Goal: Task Accomplishment & Management: Complete application form

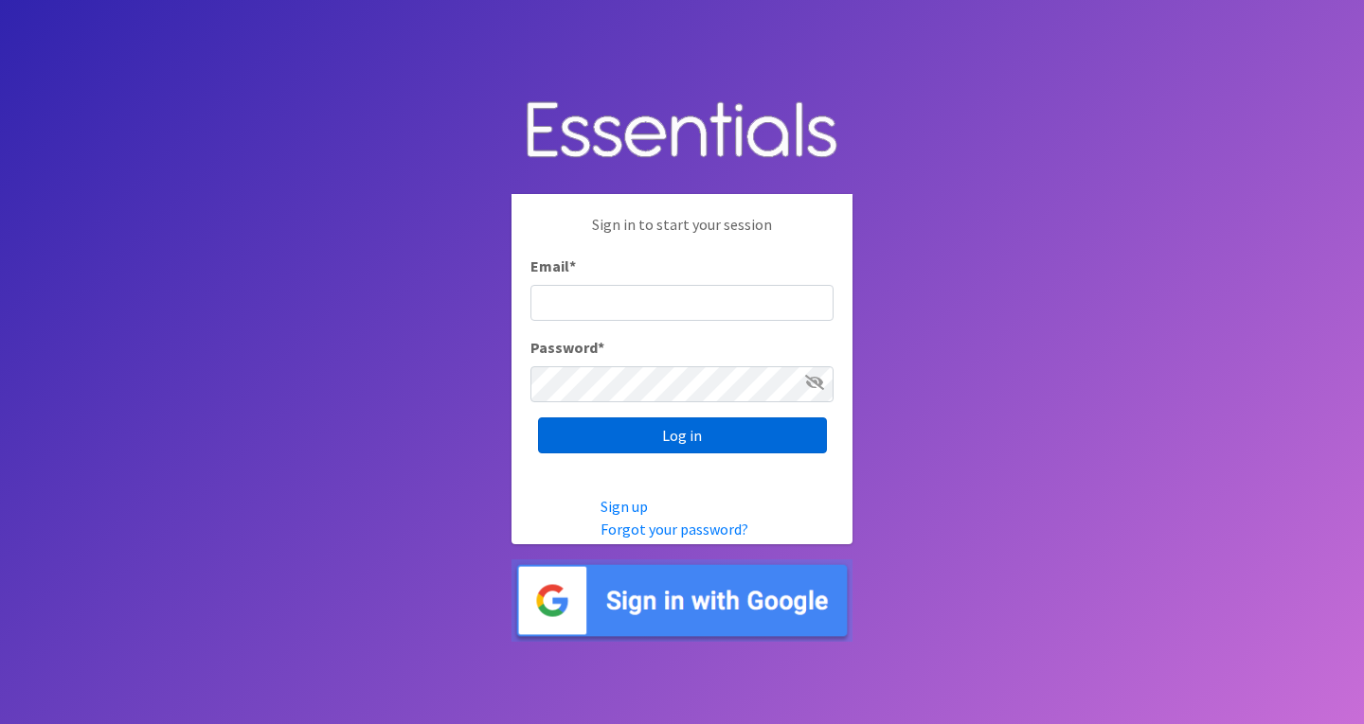
type input "roz@momshelpingmomsfoundation.org"
click at [767, 439] on input "Log in" at bounding box center [682, 436] width 289 height 36
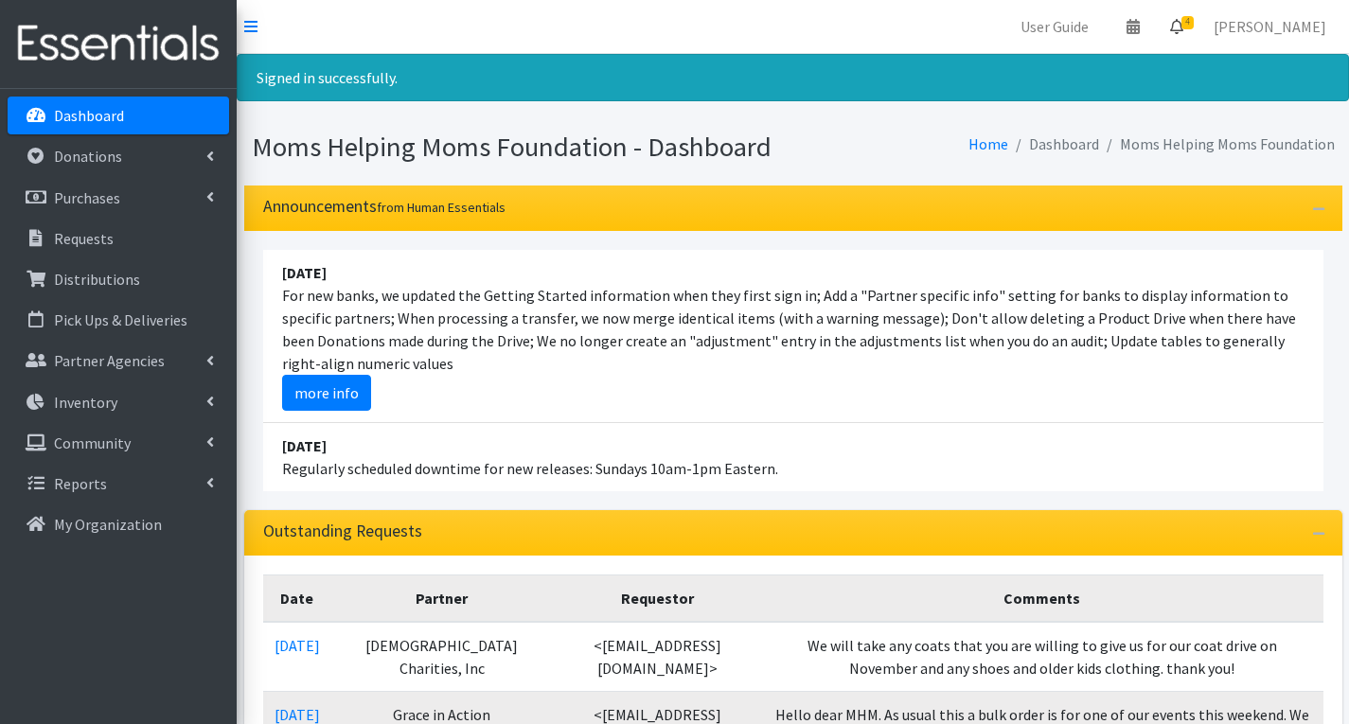
click at [1194, 19] on span "4" at bounding box center [1188, 22] width 12 height 13
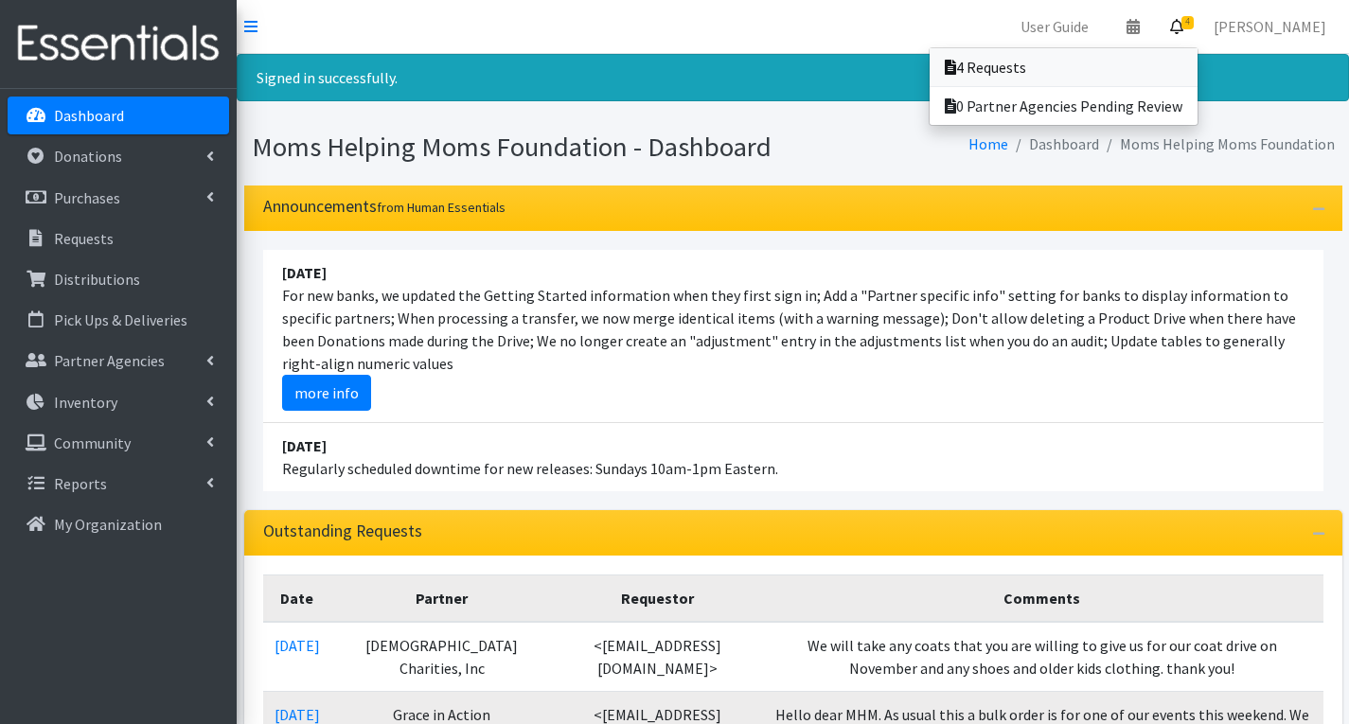
click at [1086, 67] on link "4 Requests" at bounding box center [1064, 67] width 268 height 38
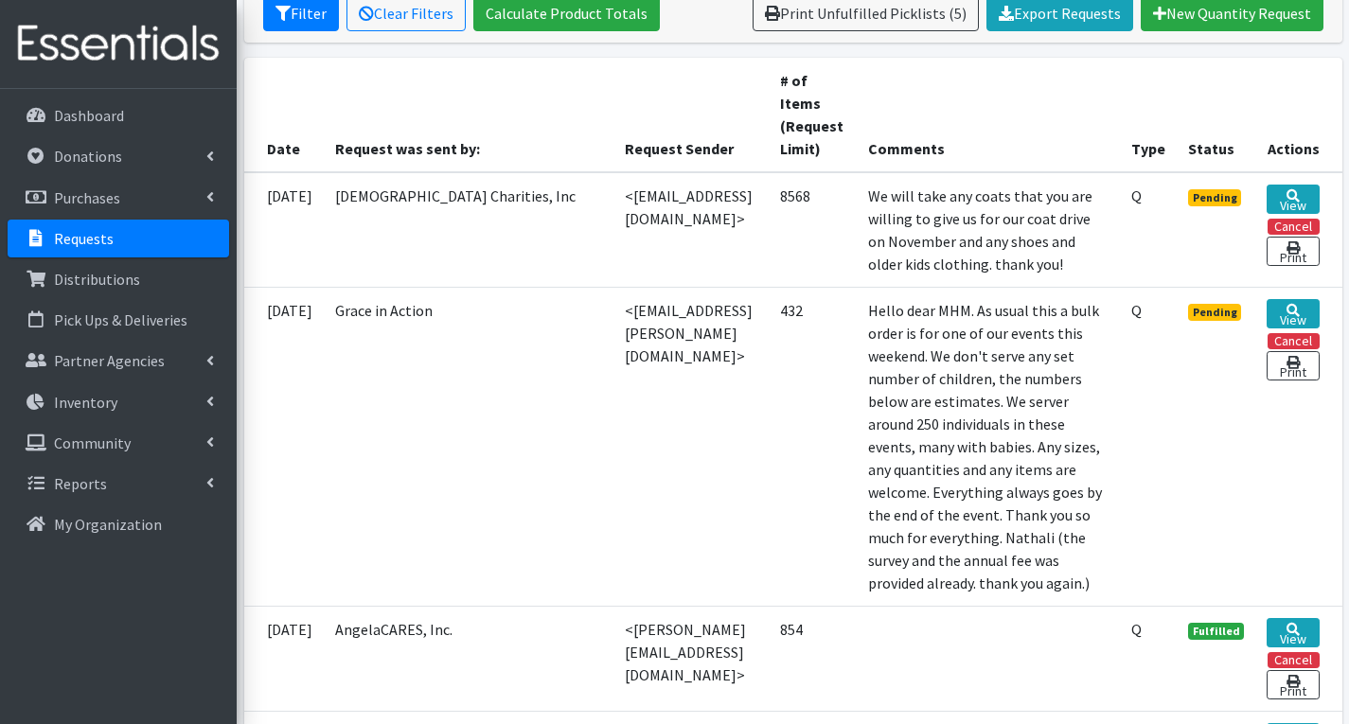
scroll to position [379, 0]
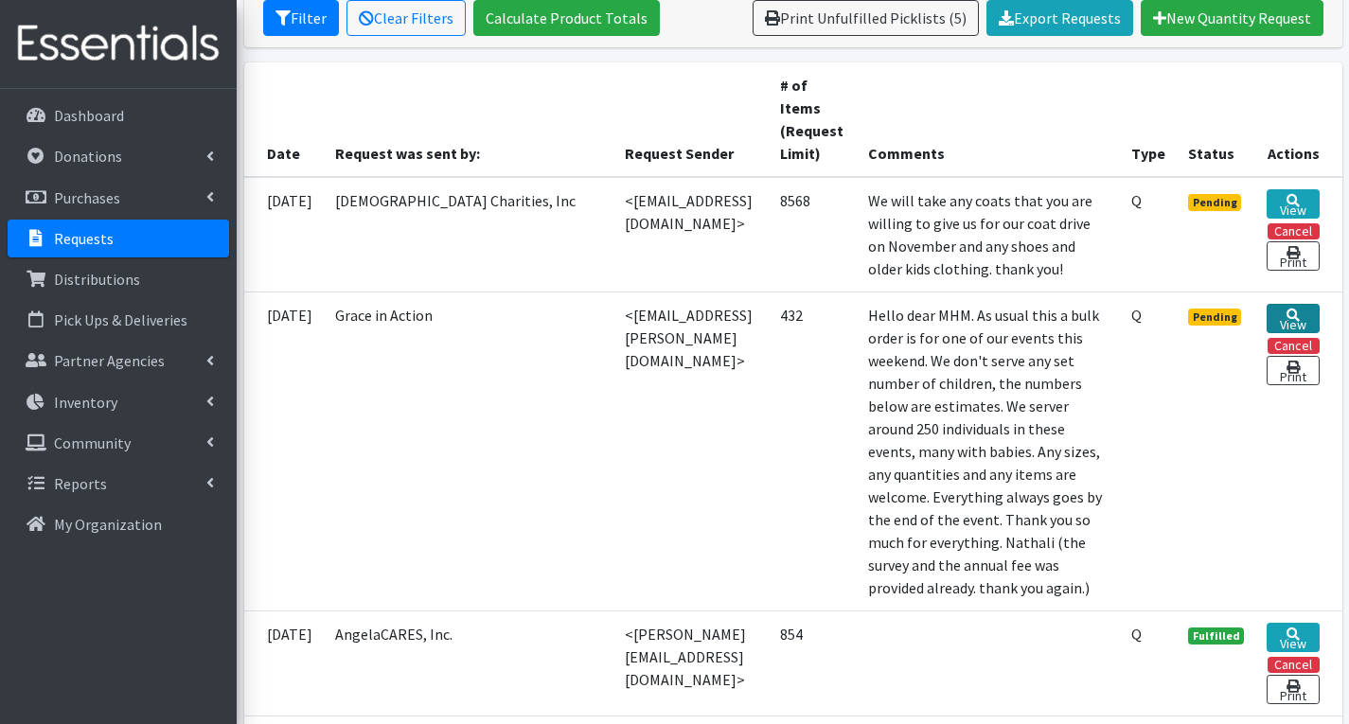
click at [1286, 315] on link "View" at bounding box center [1293, 318] width 52 height 29
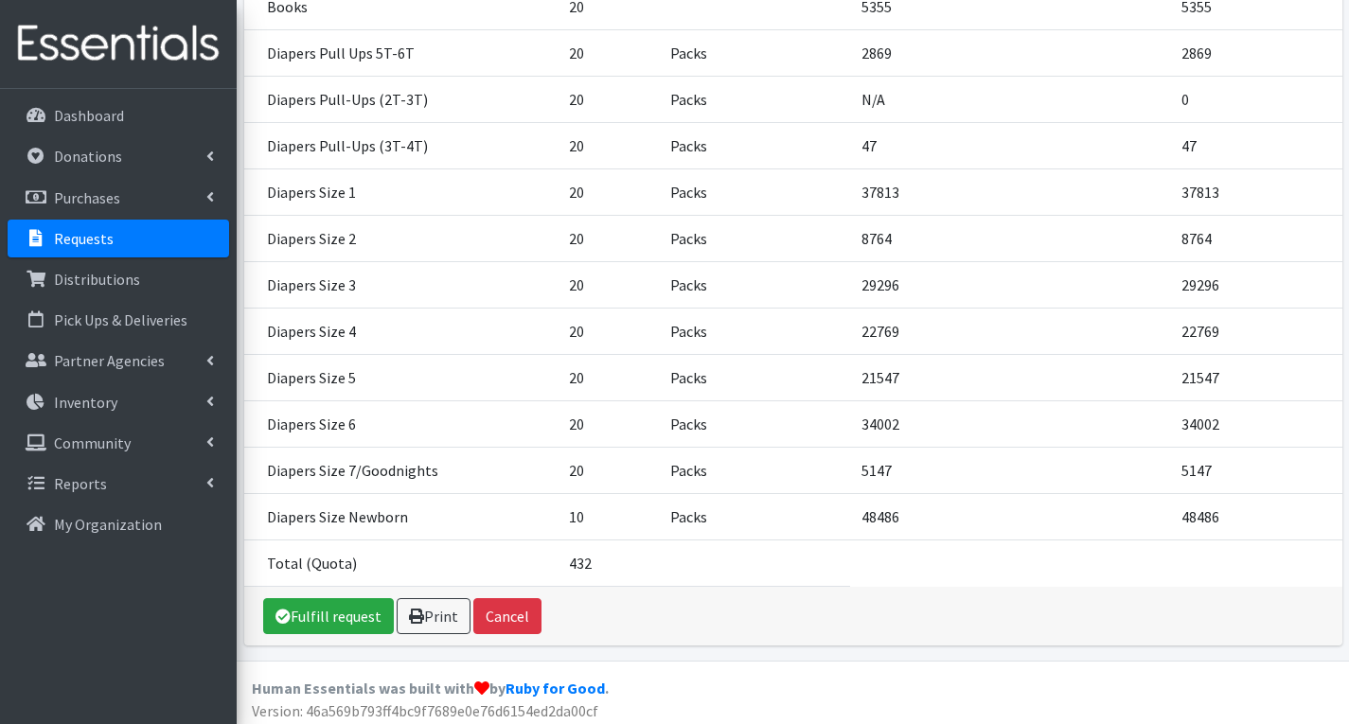
scroll to position [622, 0]
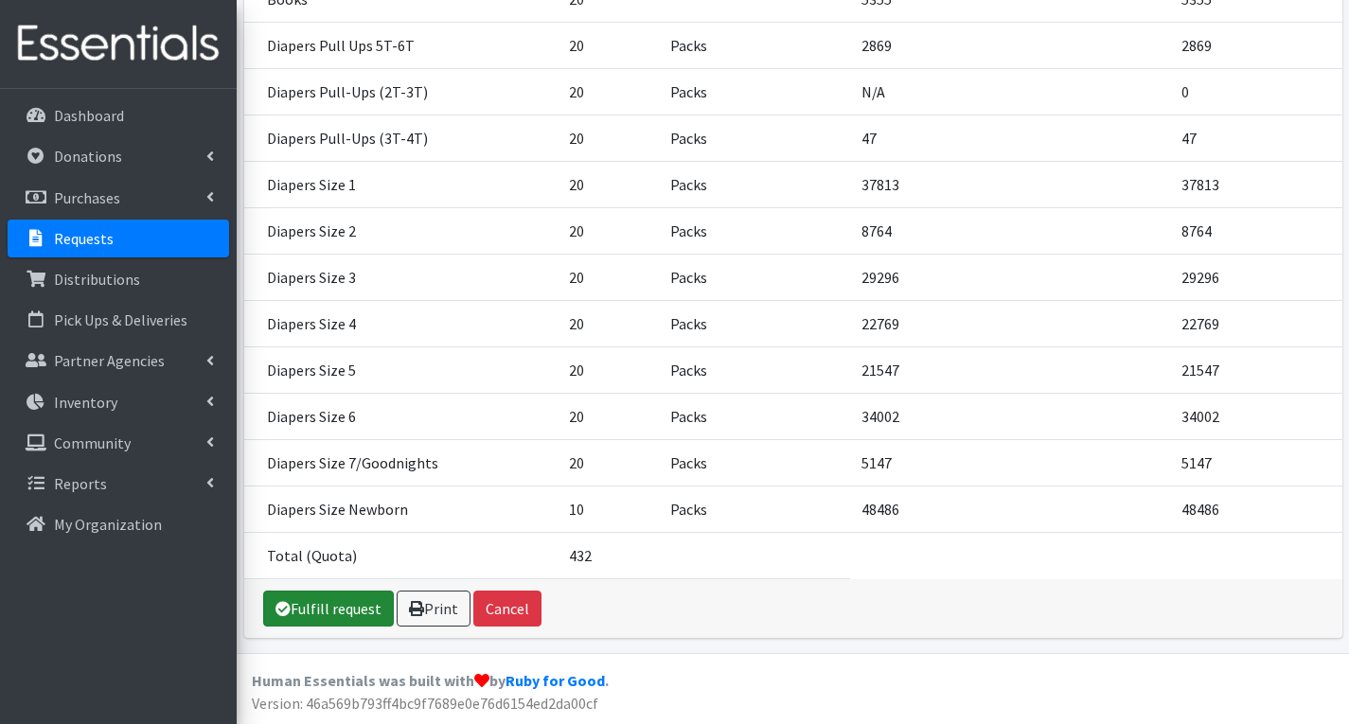
click at [350, 611] on link "Fulfill request" at bounding box center [328, 609] width 131 height 36
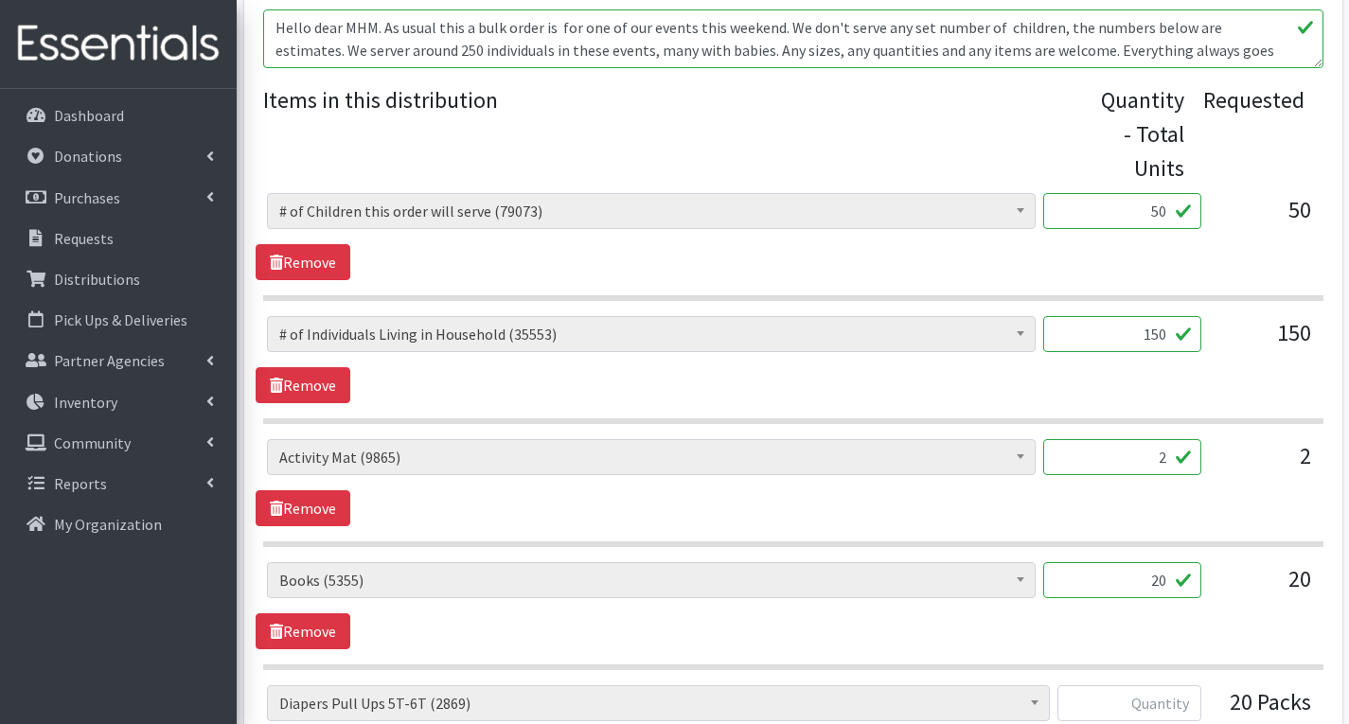
scroll to position [758, 0]
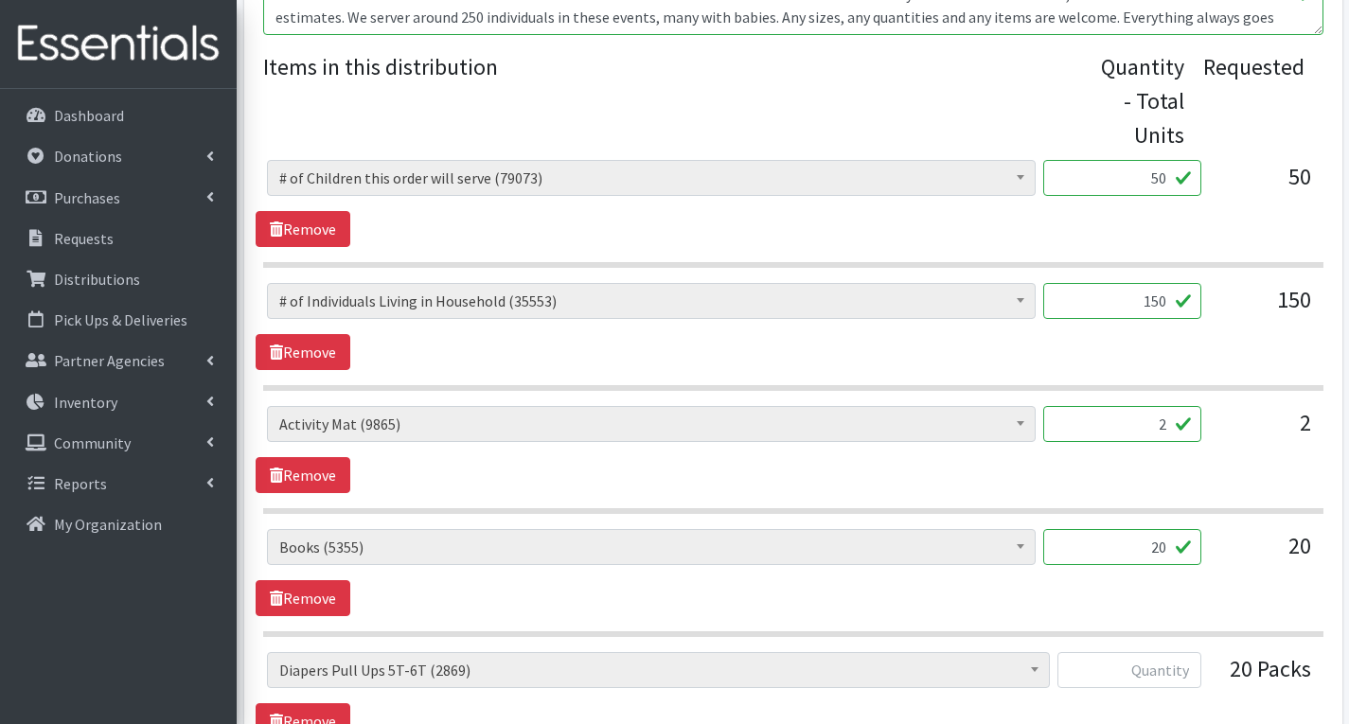
click at [1172, 549] on input "20" at bounding box center [1122, 547] width 158 height 36
click at [1230, 597] on div "# of Children this order will serve (79073) # of Individuals Living in Househol…" at bounding box center [793, 572] width 1075 height 87
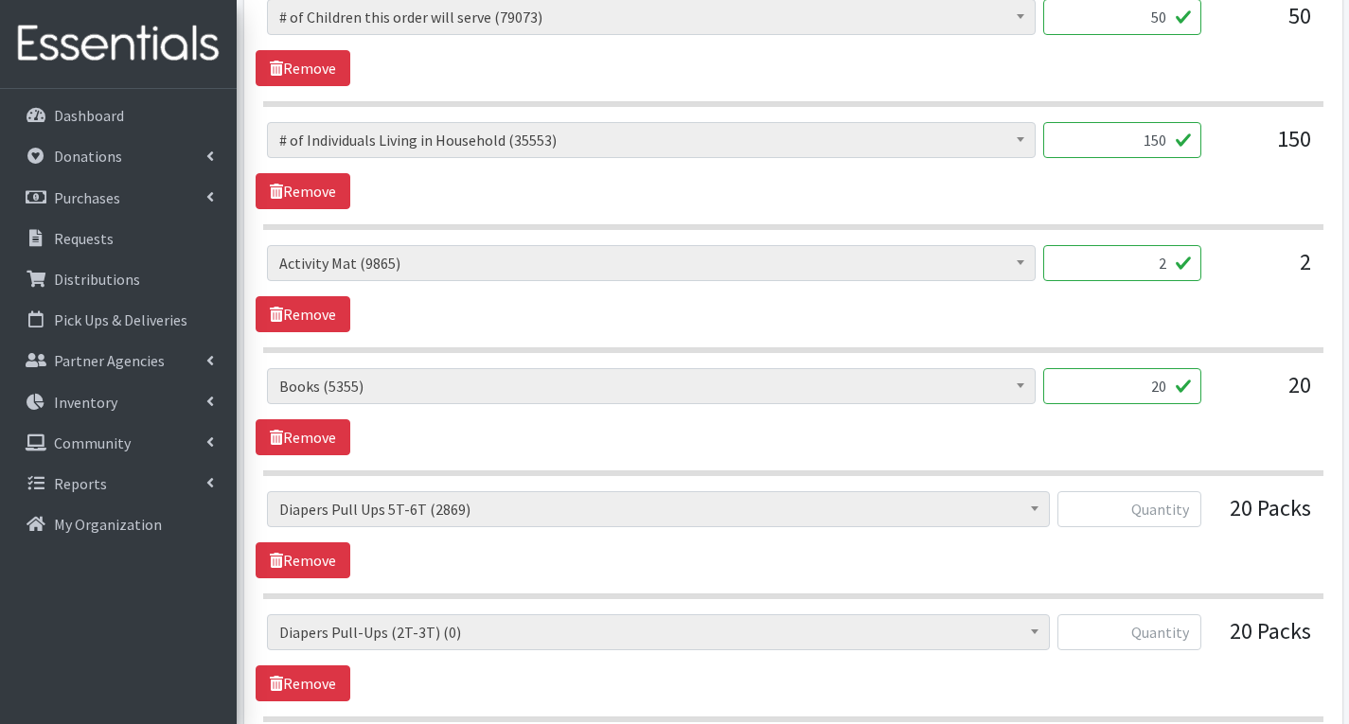
scroll to position [947, 0]
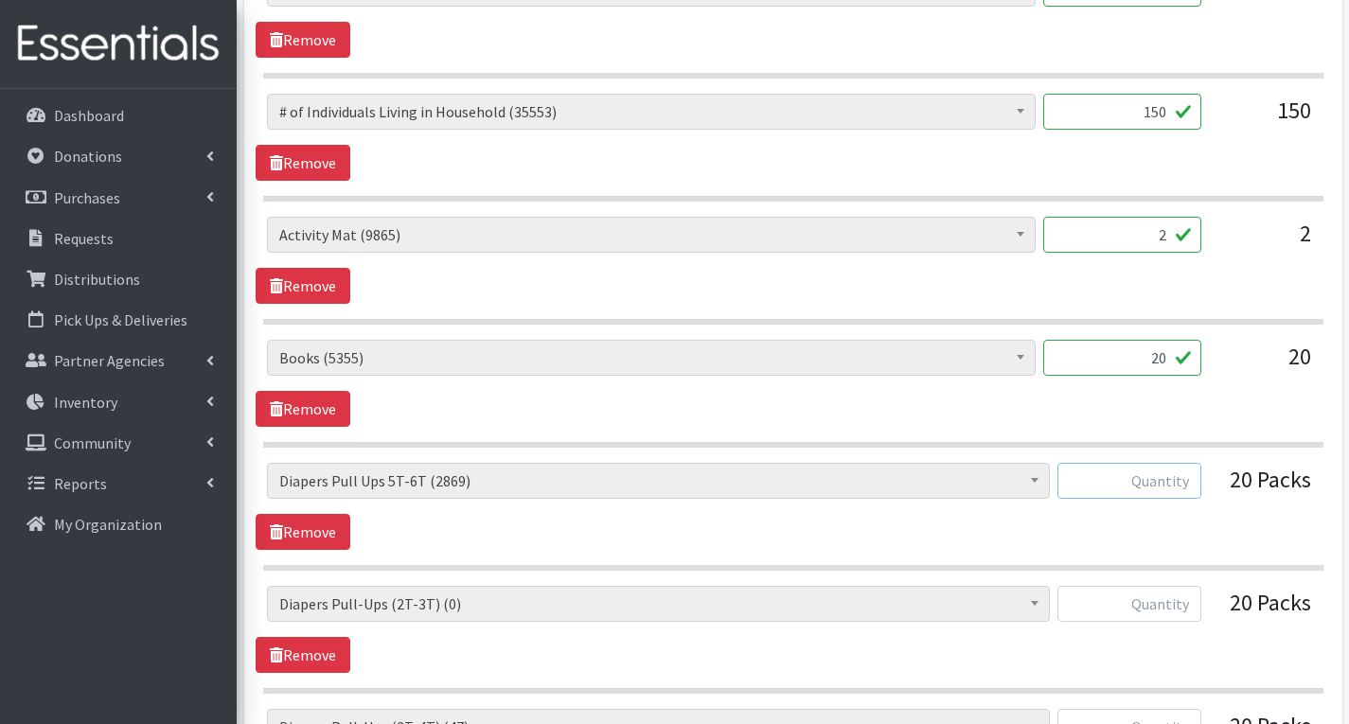
click at [1192, 481] on input "text" at bounding box center [1130, 481] width 144 height 36
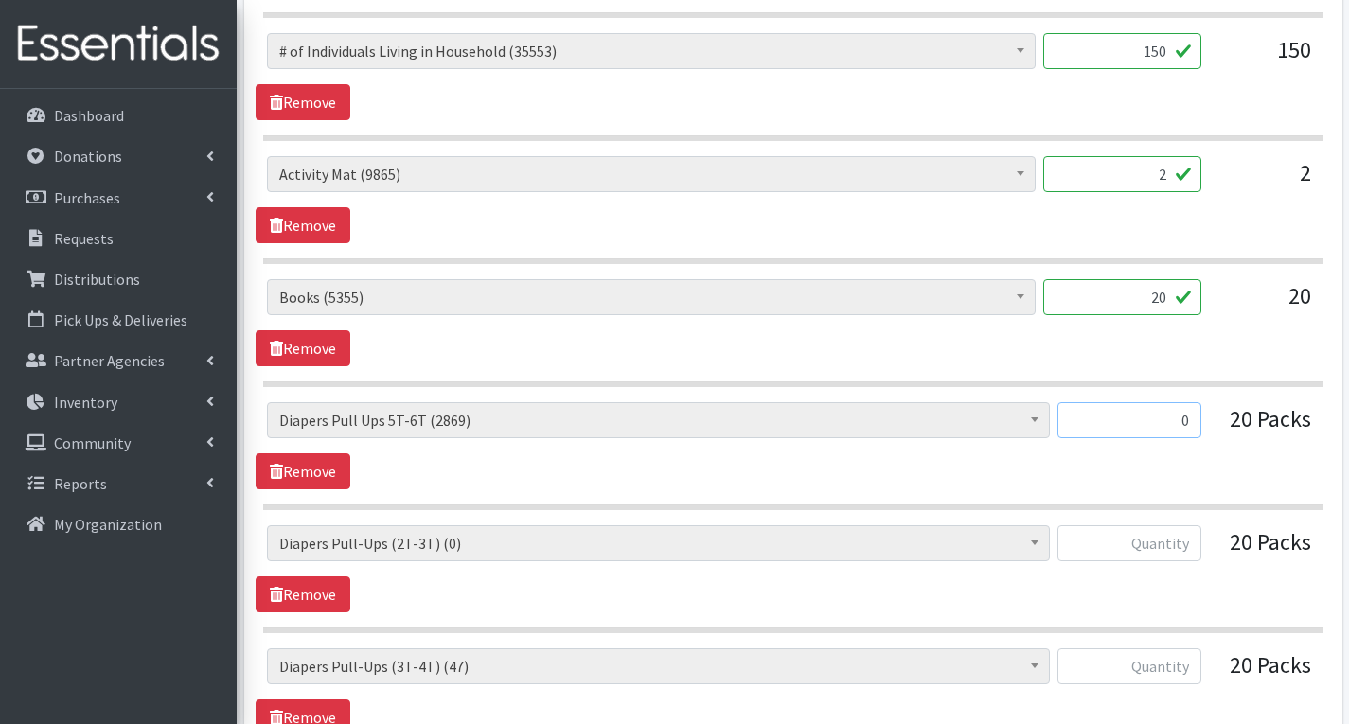
scroll to position [1042, 0]
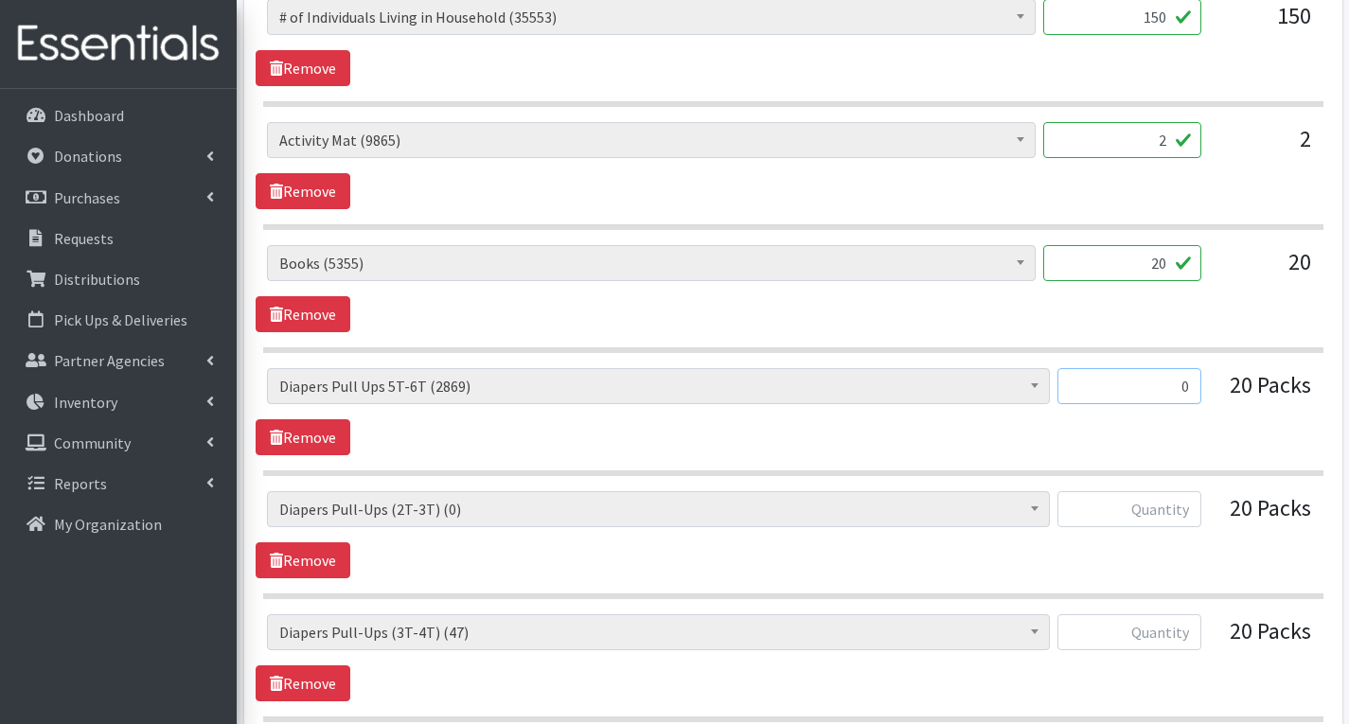
type input "0"
click at [1193, 514] on input "text" at bounding box center [1130, 509] width 144 height 36
type input "0"
click at [1191, 638] on input "text" at bounding box center [1130, 633] width 144 height 36
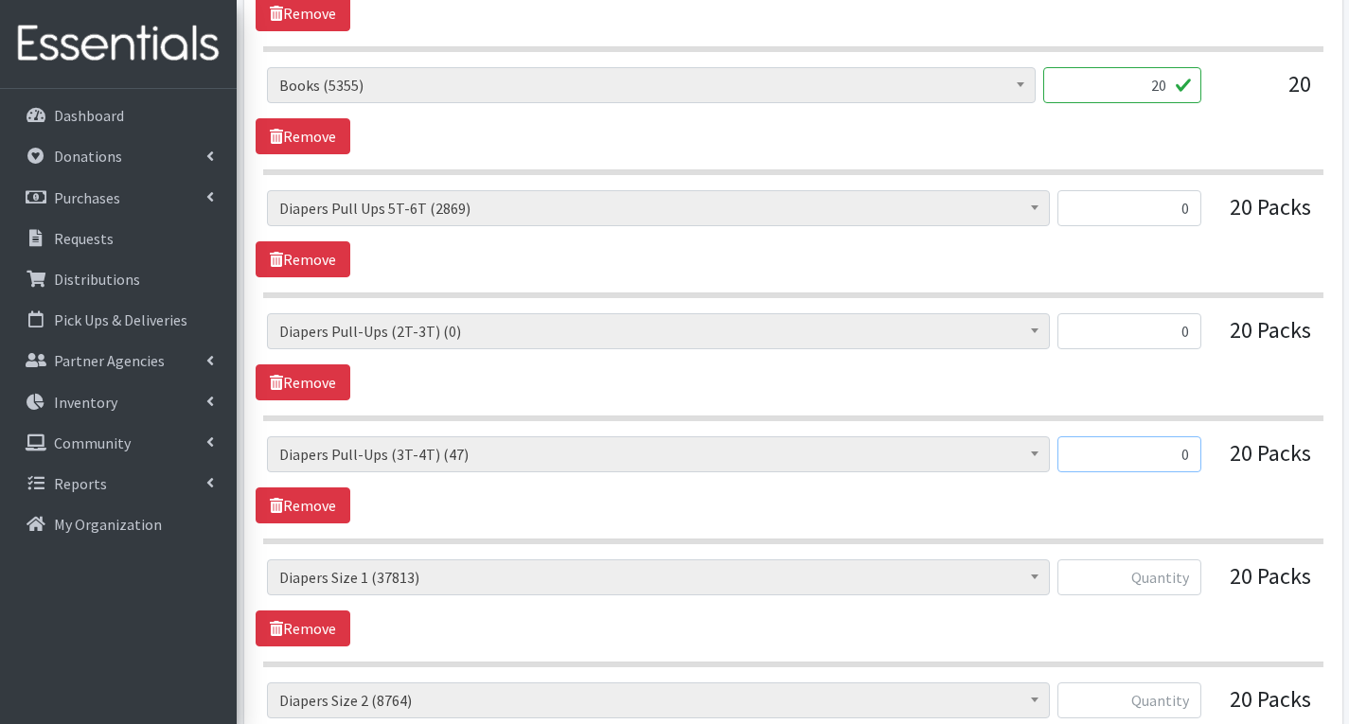
scroll to position [1231, 0]
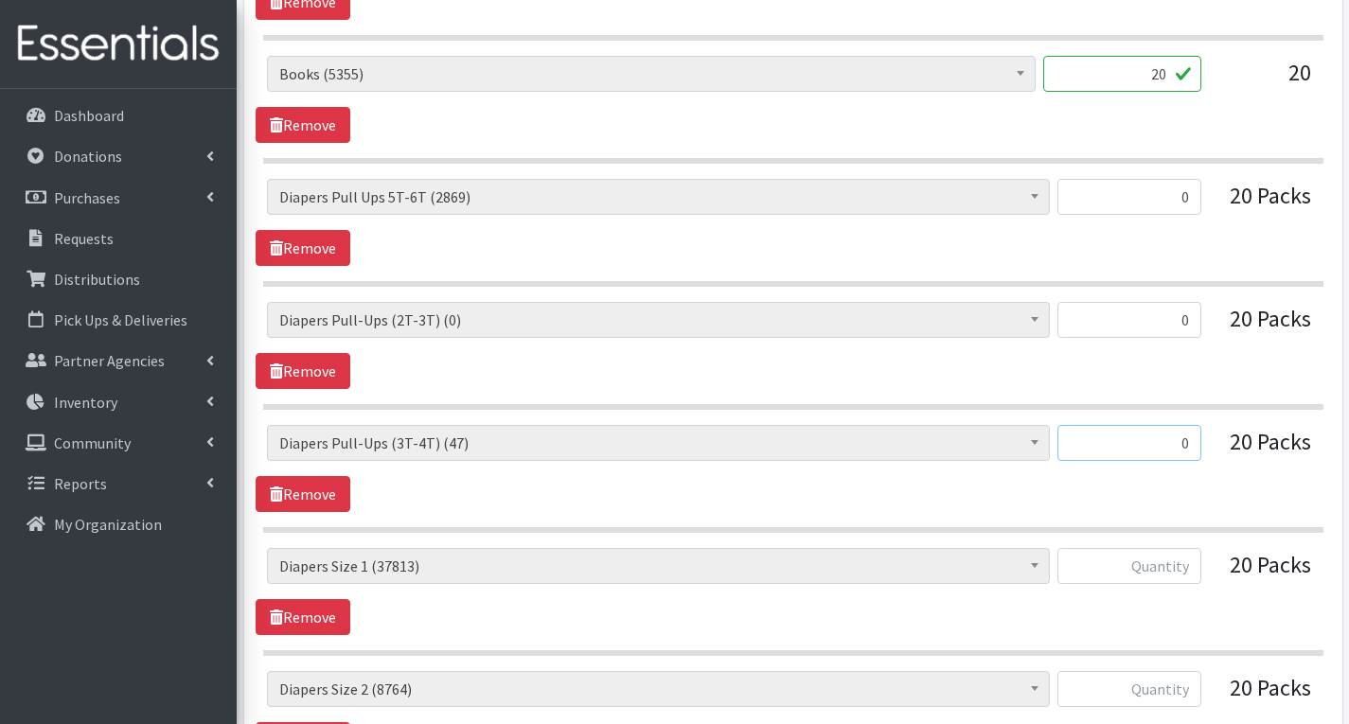
type input "0"
click at [1187, 564] on input "text" at bounding box center [1130, 566] width 144 height 36
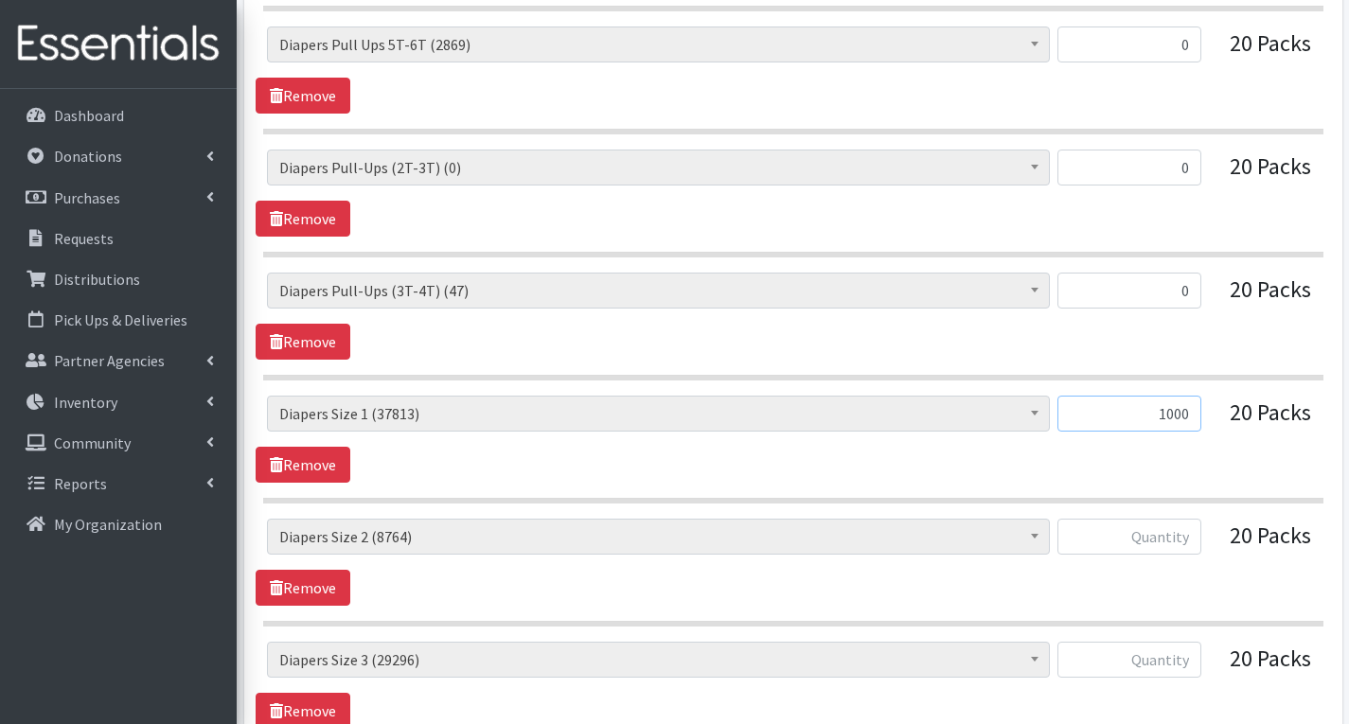
scroll to position [1420, 0]
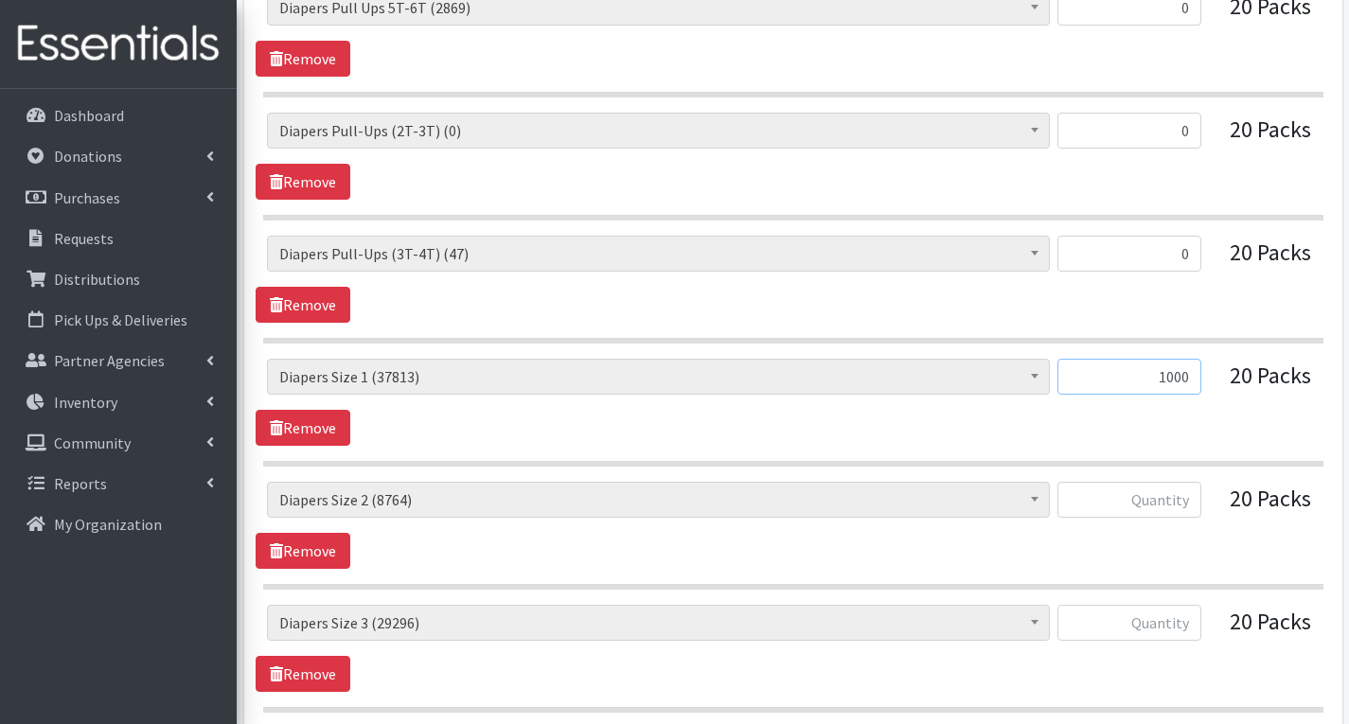
type input "1000"
click at [1180, 498] on input "text" at bounding box center [1130, 500] width 144 height 36
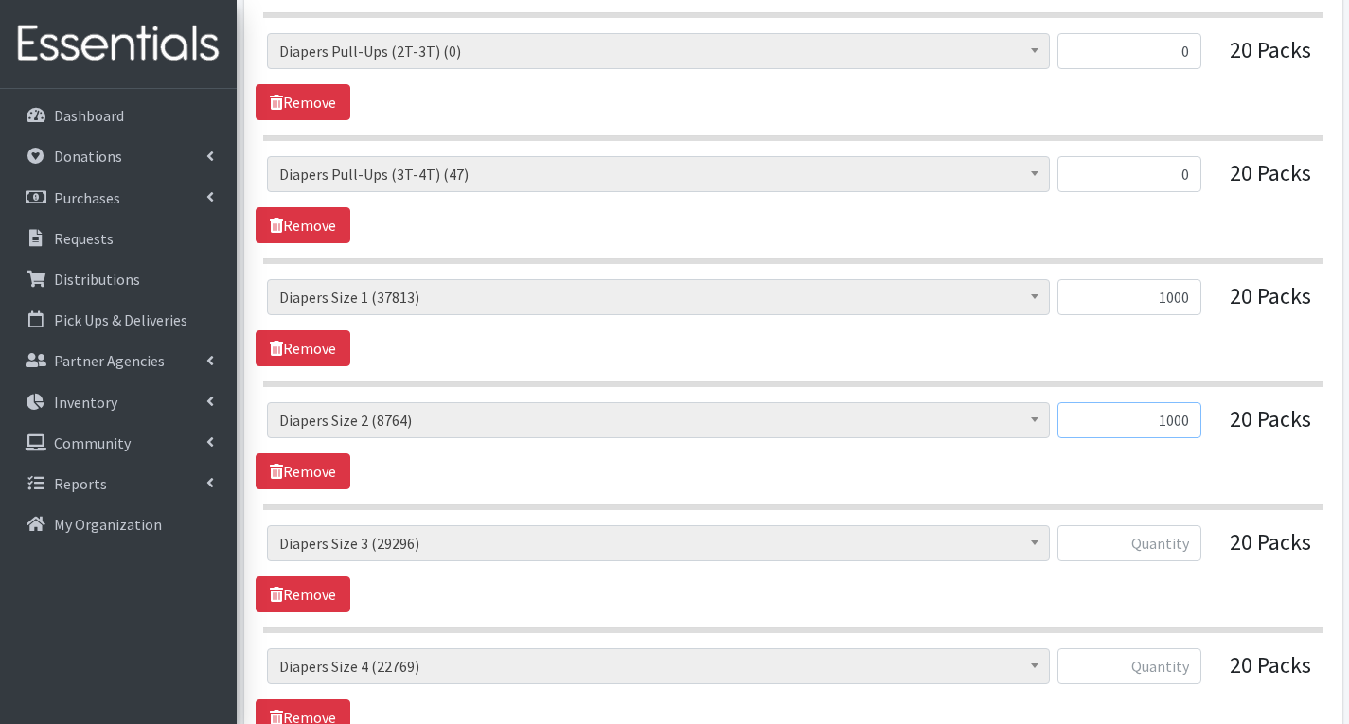
scroll to position [1610, 0]
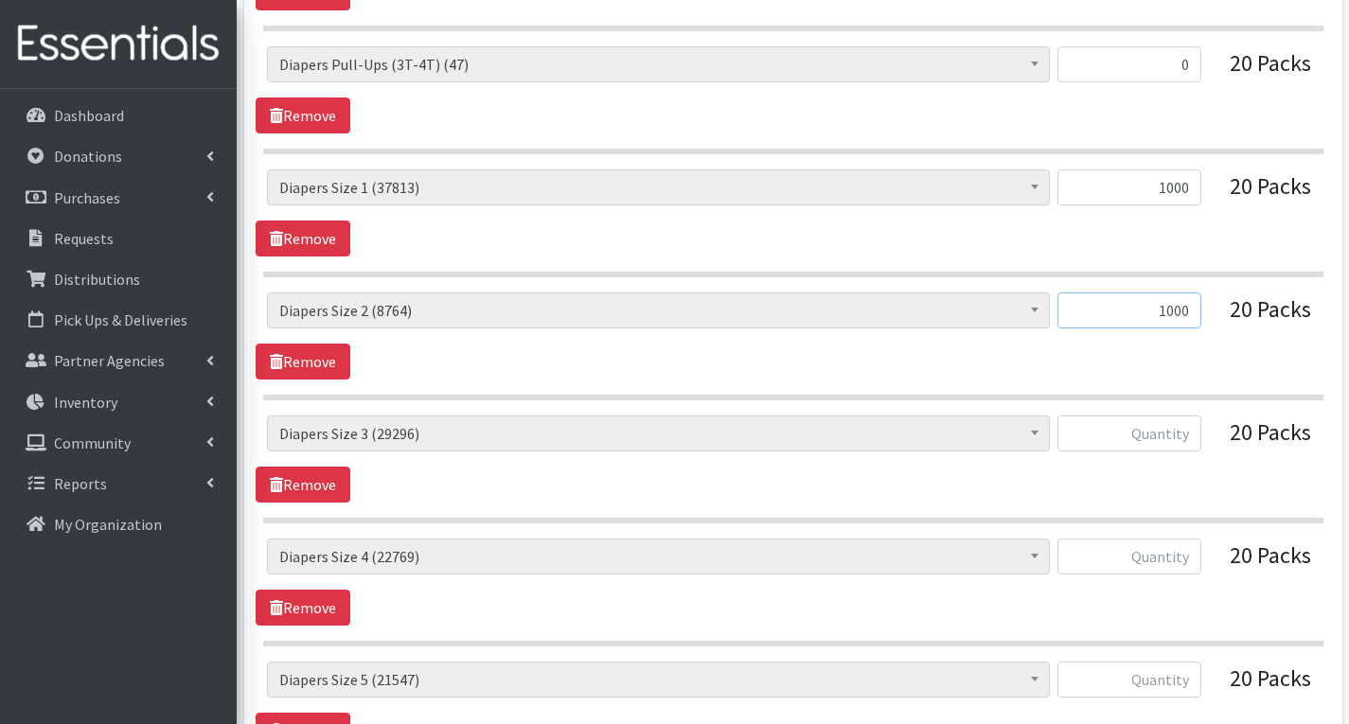
type input "1000"
click at [1181, 556] on input "text" at bounding box center [1130, 557] width 144 height 36
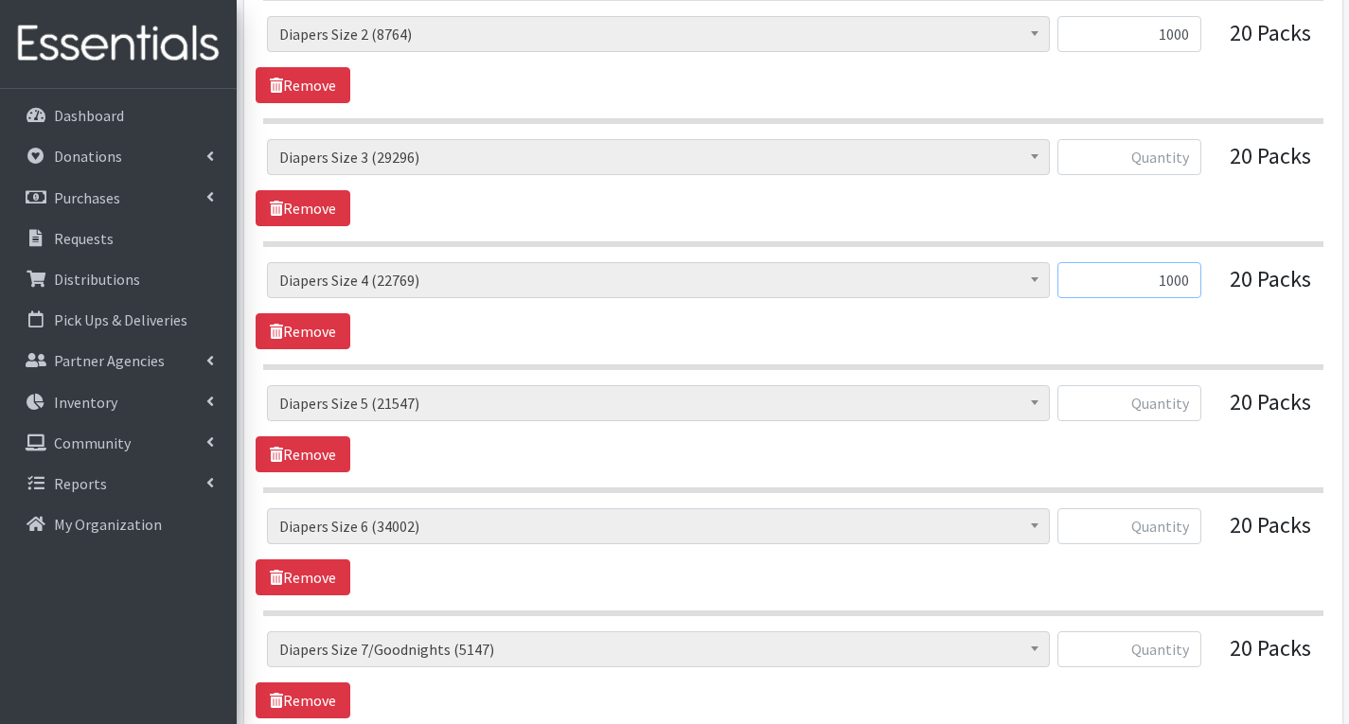
scroll to position [1894, 0]
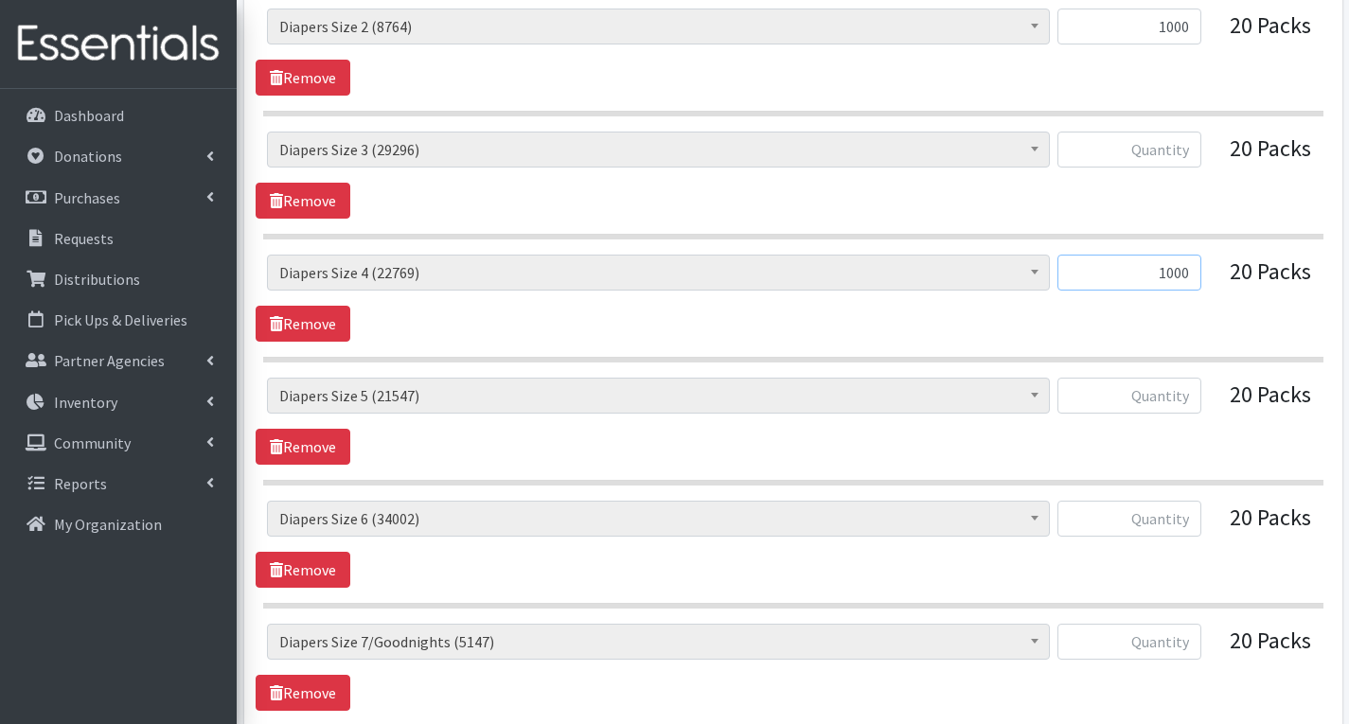
type input "1000"
click at [1194, 402] on input "text" at bounding box center [1130, 396] width 144 height 36
type input "1000"
click at [1190, 523] on input "text" at bounding box center [1130, 519] width 144 height 36
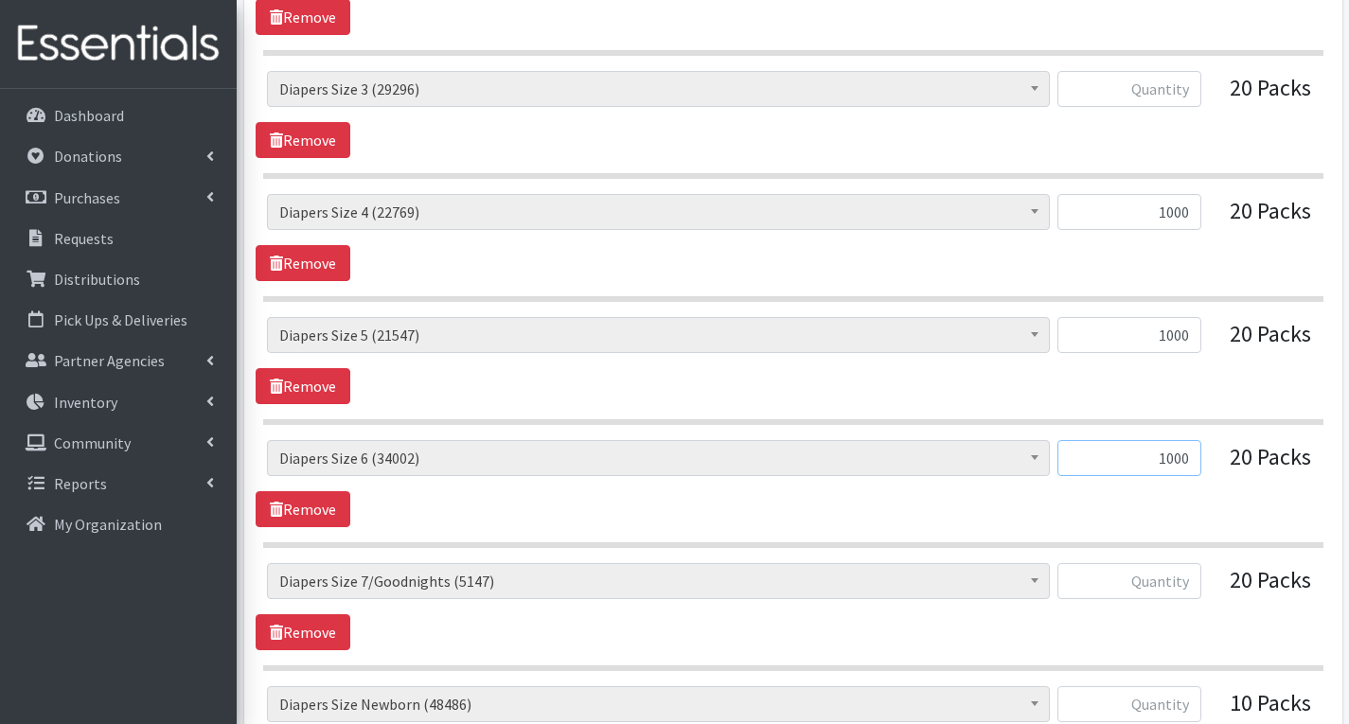
scroll to position [1988, 0]
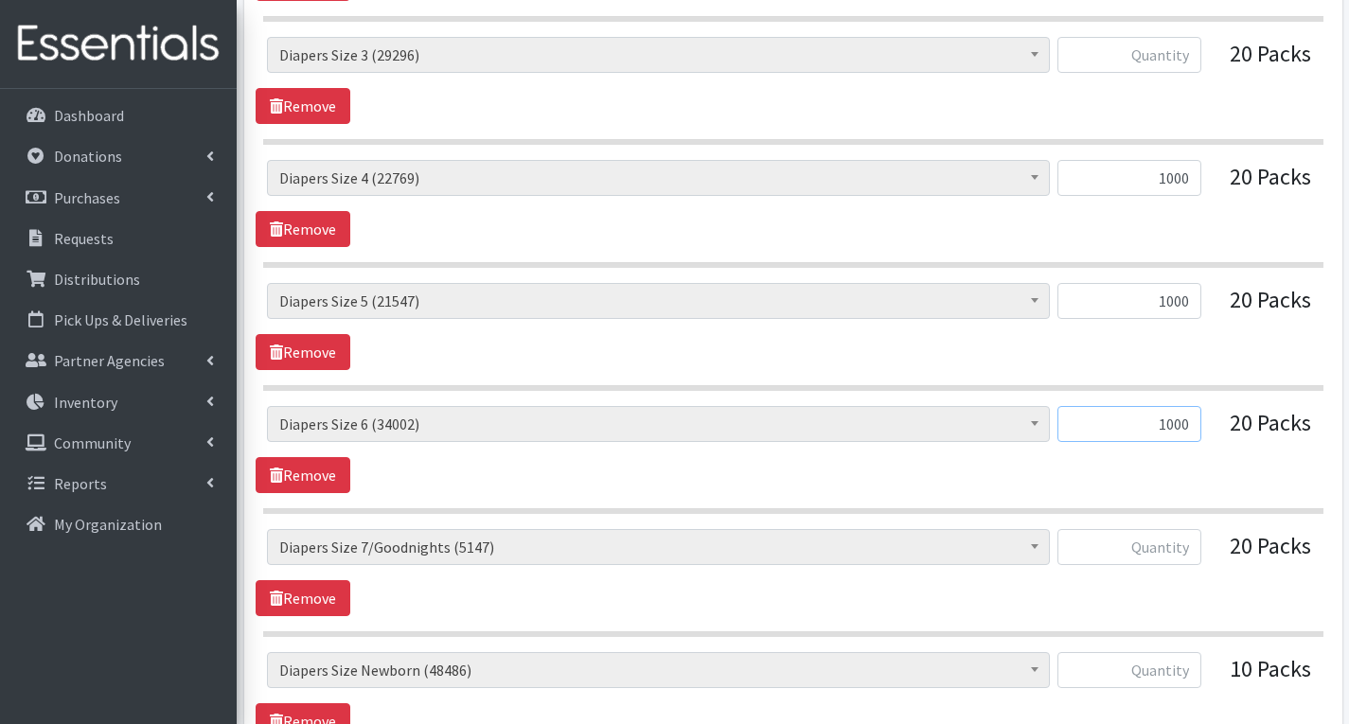
type input "1000"
click at [1194, 553] on input "text" at bounding box center [1130, 547] width 144 height 36
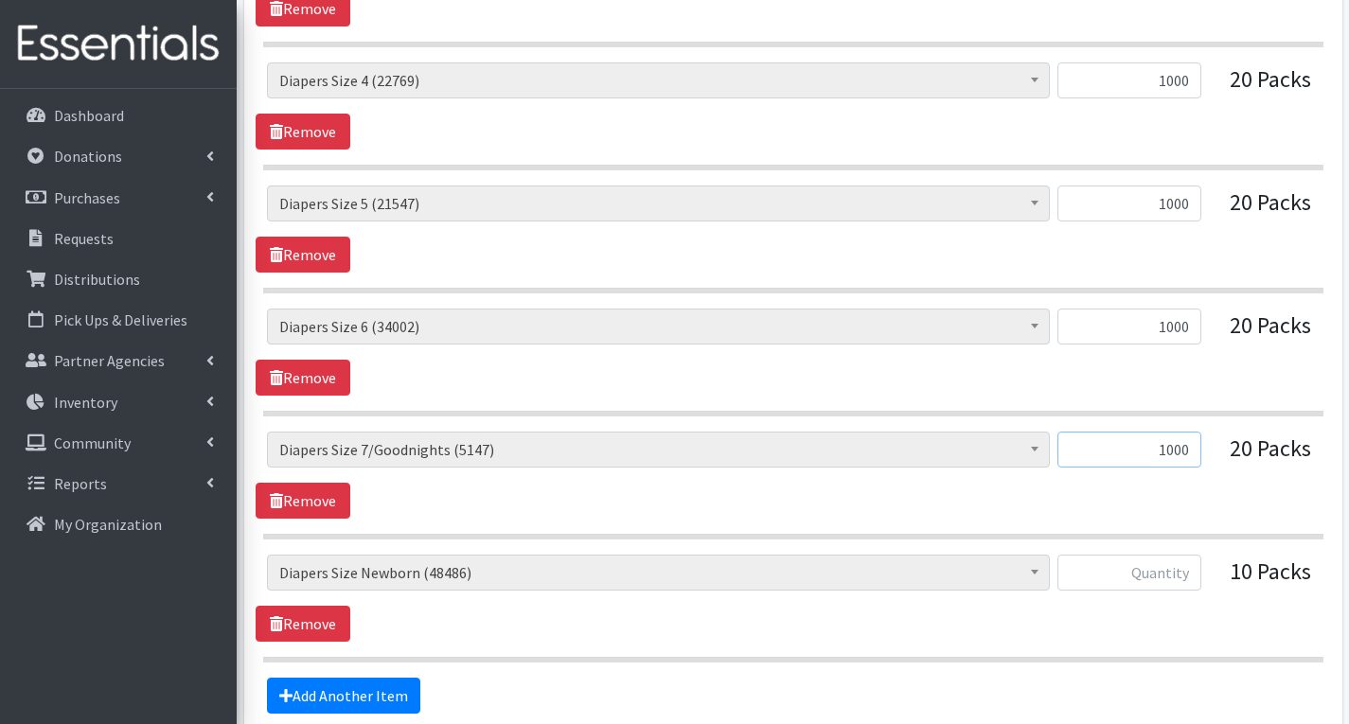
scroll to position [2178, 0]
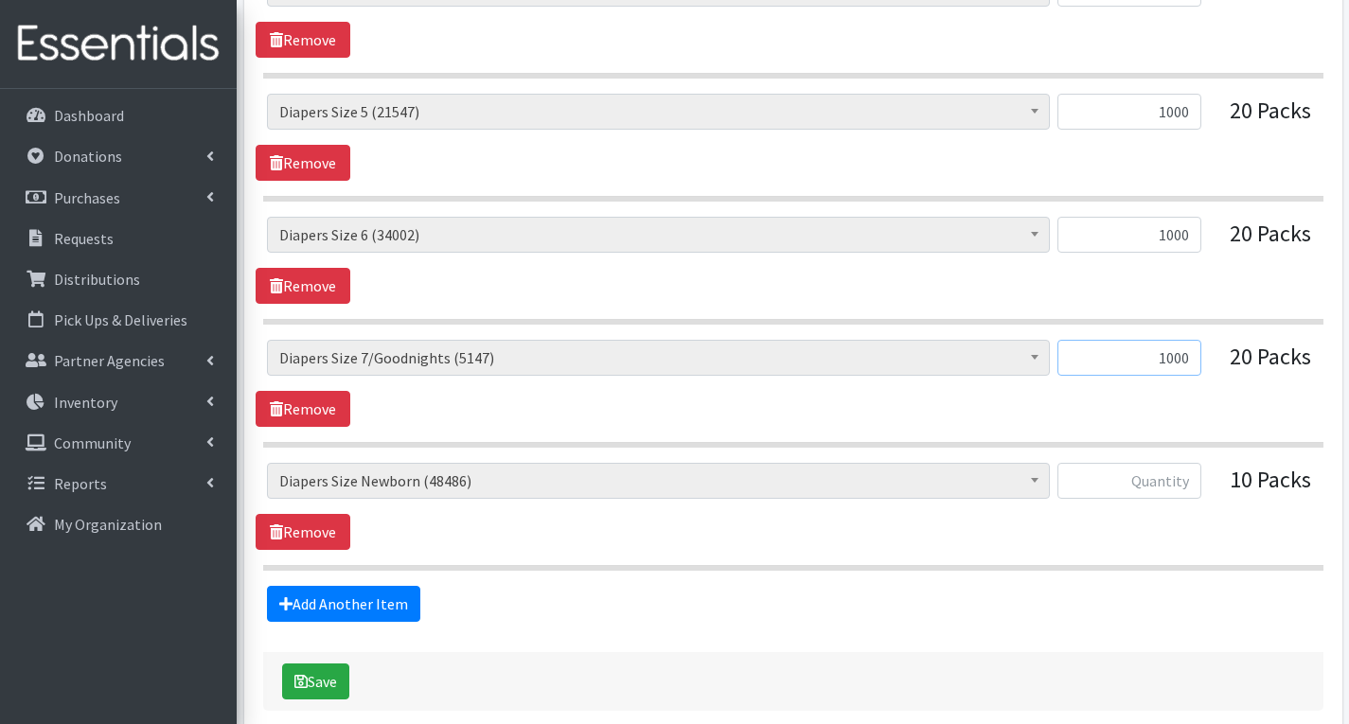
type input "1000"
click at [1200, 478] on input "text" at bounding box center [1130, 481] width 144 height 36
type input "500"
click at [1126, 538] on div "# of Children this order will serve (79073) # of Individuals Living in Househol…" at bounding box center [793, 506] width 1075 height 87
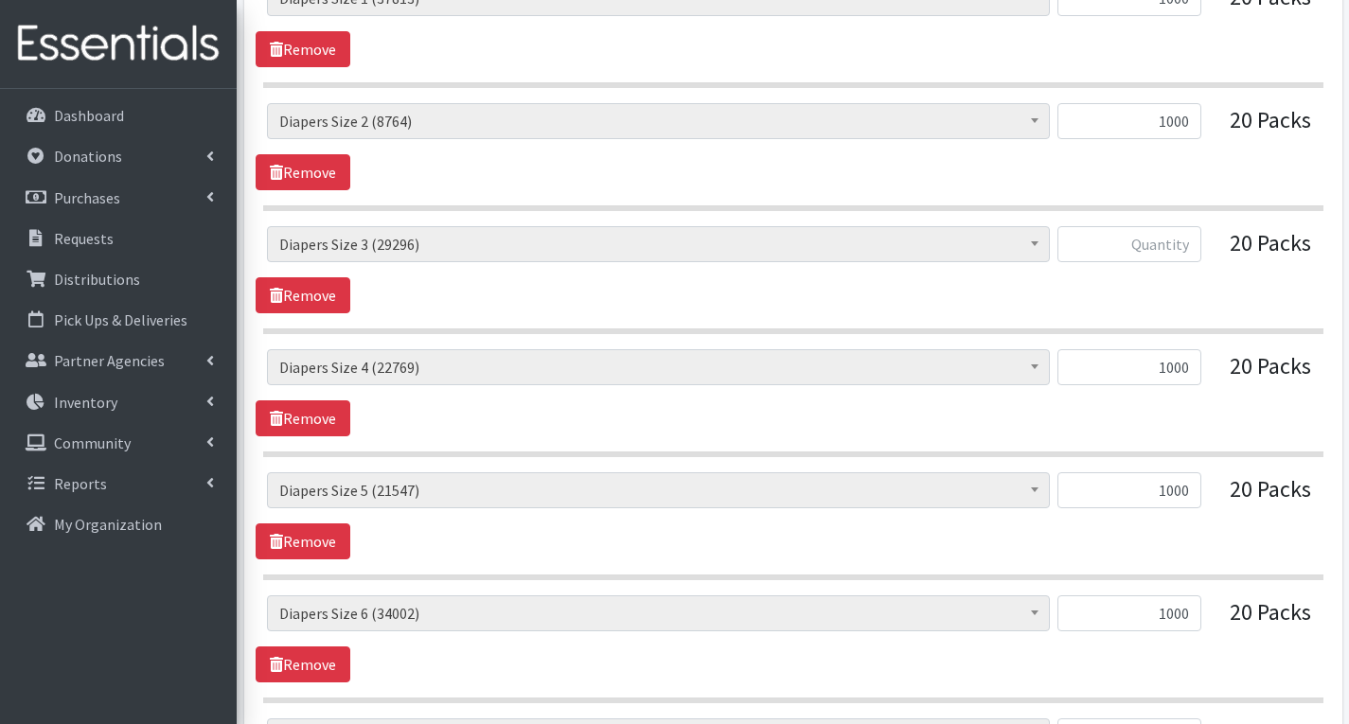
scroll to position [1704, 0]
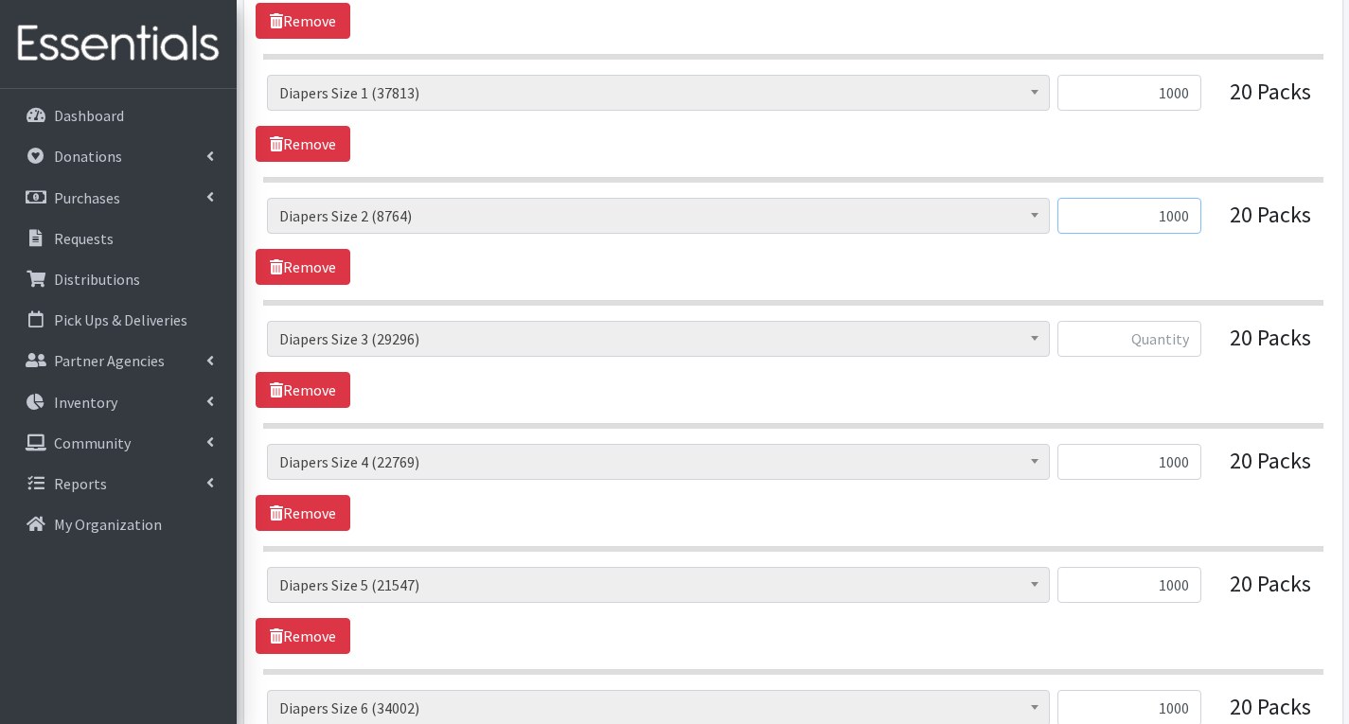
click at [1192, 225] on input "1000" at bounding box center [1130, 216] width 144 height 36
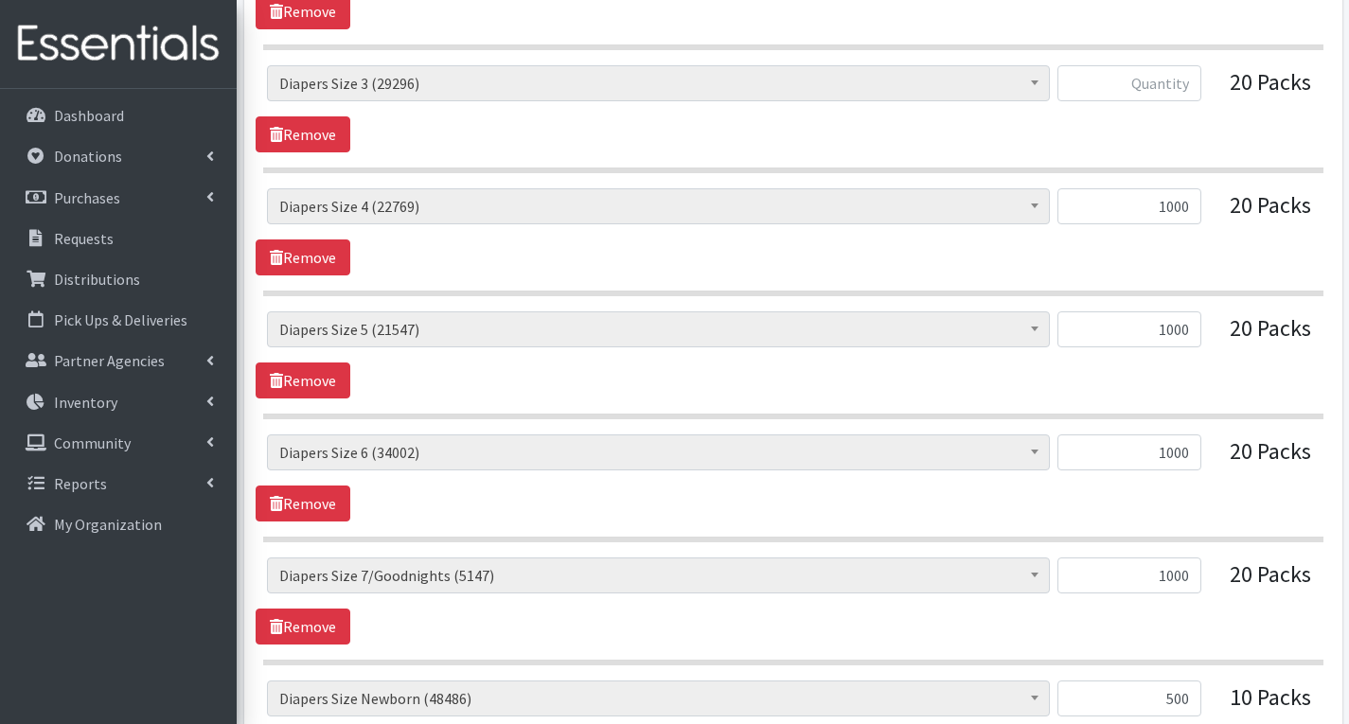
scroll to position [1988, 0]
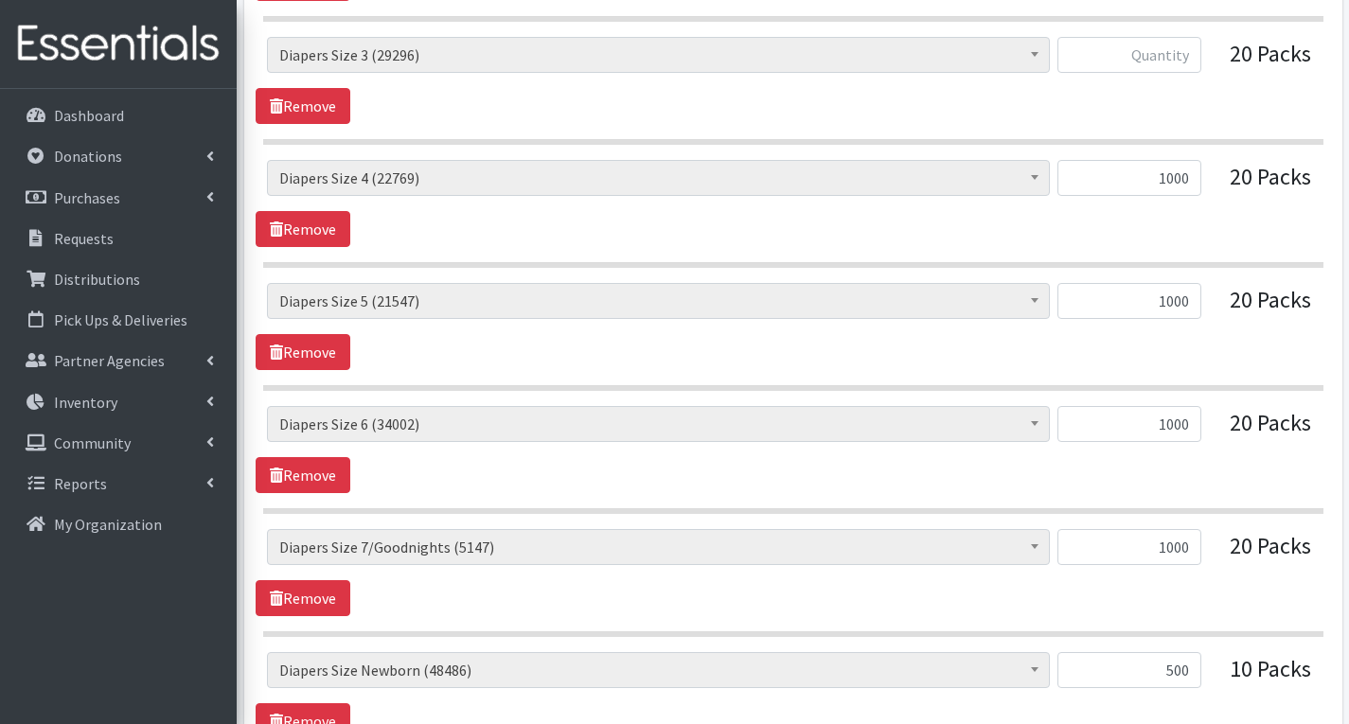
type input "1108"
click at [1198, 546] on input "1000" at bounding box center [1130, 547] width 144 height 36
type input "1"
type input "960"
click at [1257, 599] on div "# of Children this order will serve (79073) # of Individuals Living in Househol…" at bounding box center [793, 572] width 1075 height 87
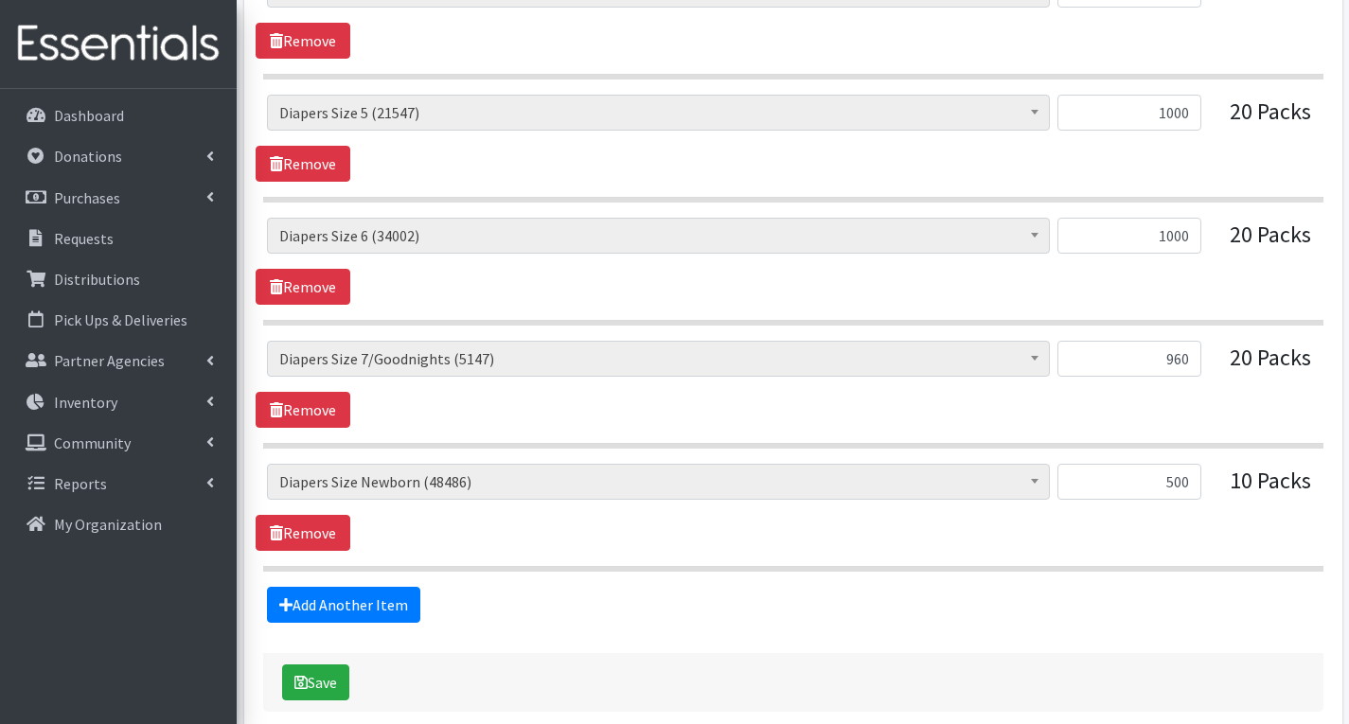
scroll to position [2270, 0]
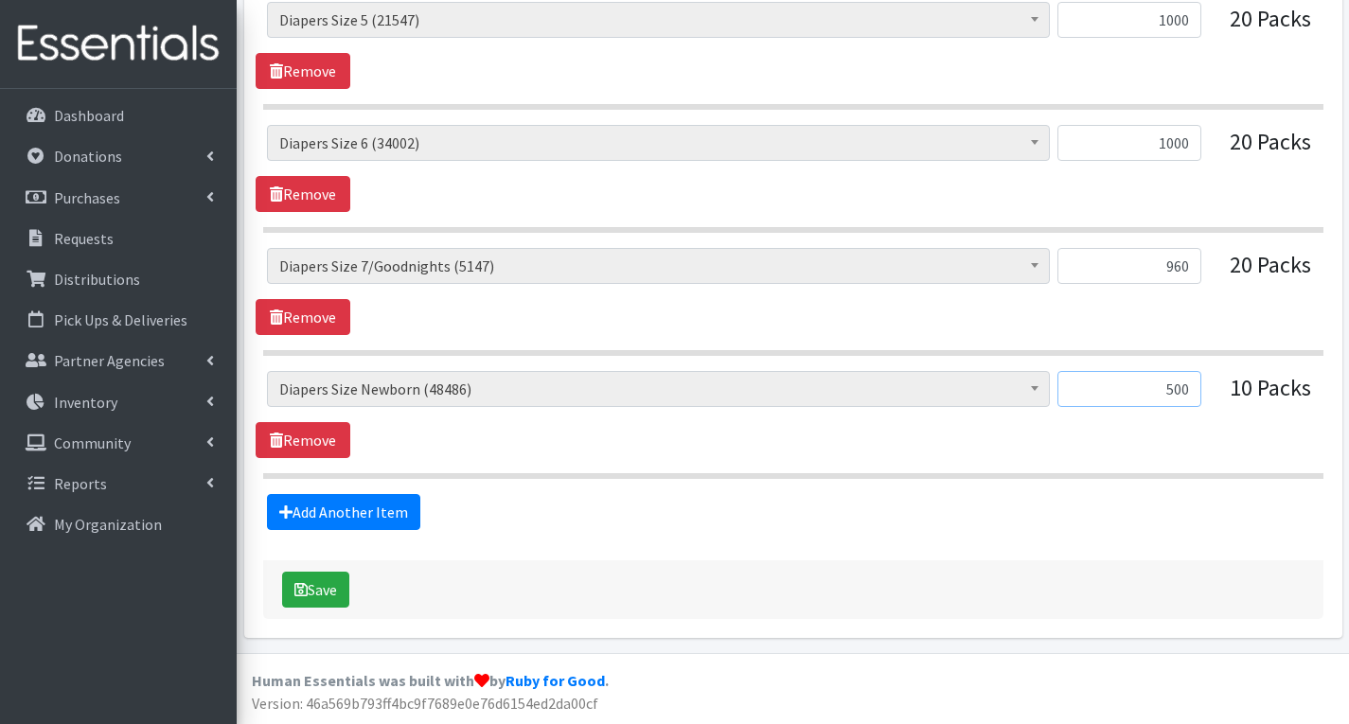
click at [1195, 386] on input "500" at bounding box center [1130, 389] width 144 height 36
type input "5"
type input "608"
click at [1141, 422] on div "# of Children this order will serve (79073) # of Individuals Living in Househol…" at bounding box center [793, 414] width 1075 height 87
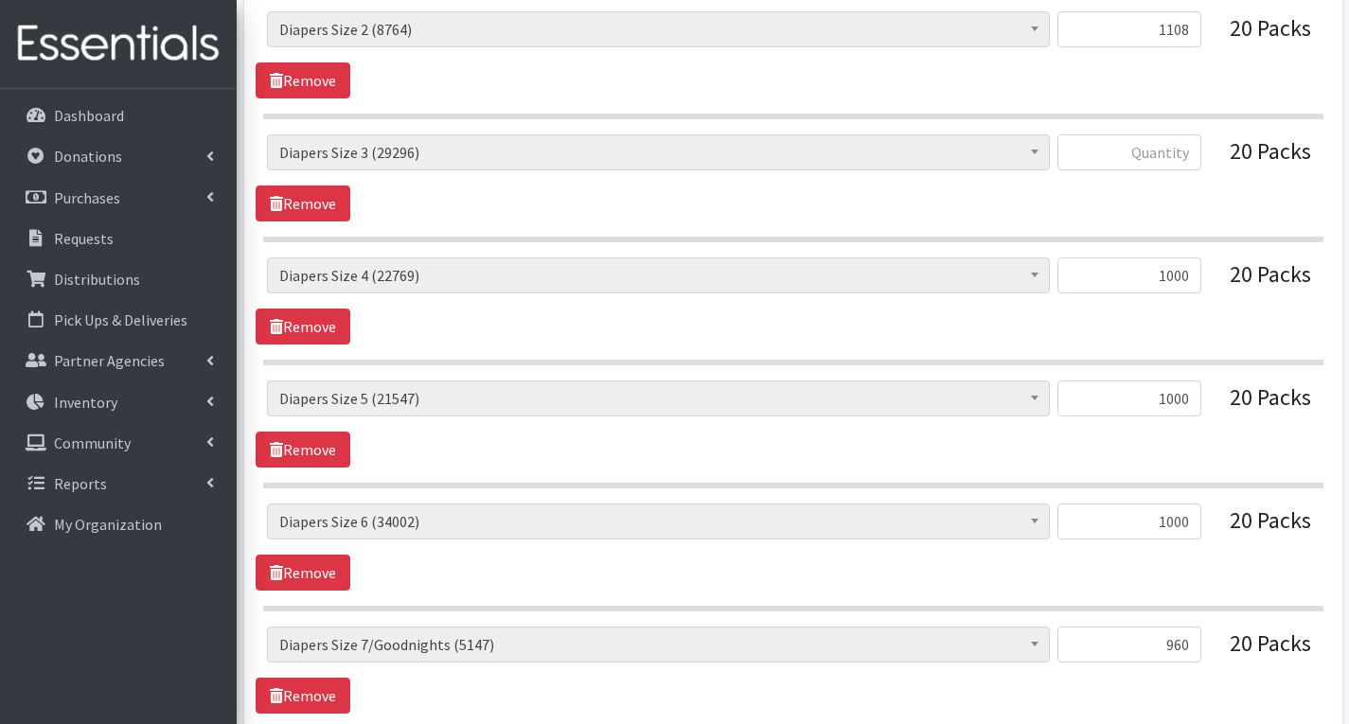
scroll to position [1796, 0]
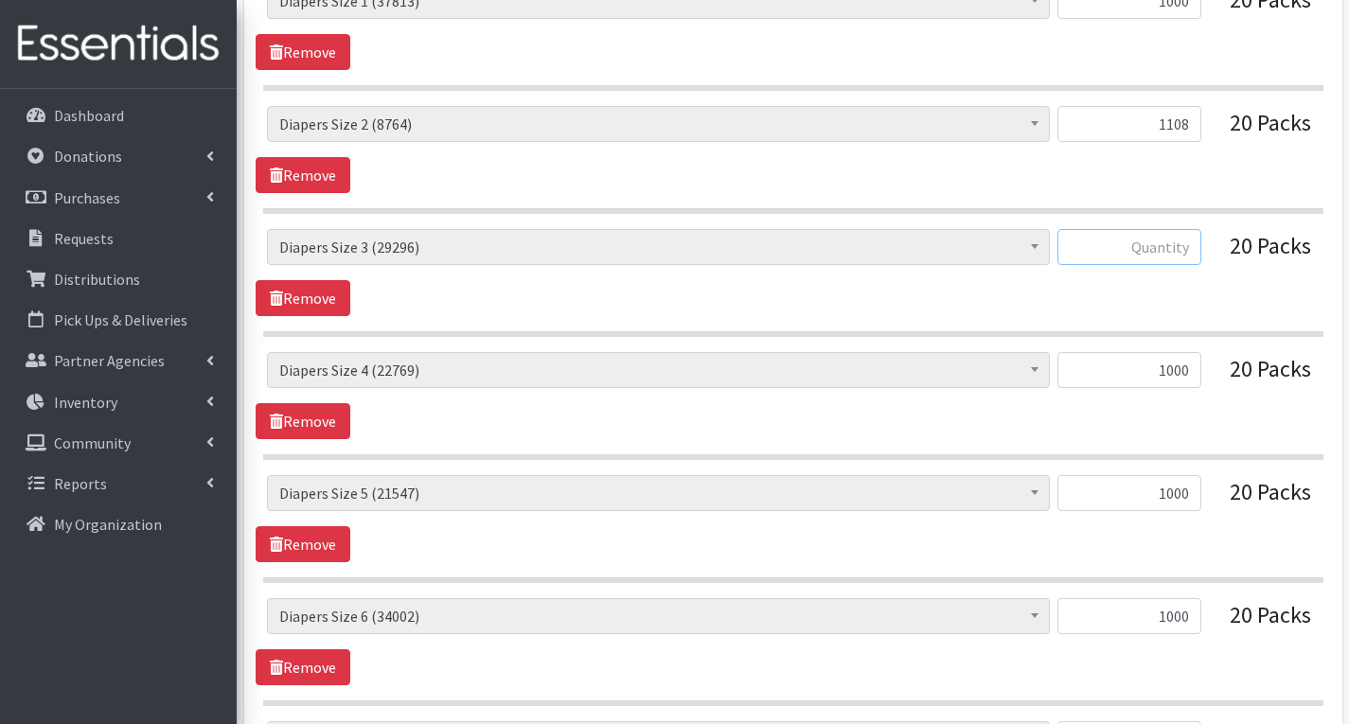
click at [1193, 243] on input "text" at bounding box center [1130, 247] width 144 height 36
type input "1000"
click at [1204, 305] on div "# of Children this order will serve (79073) # of Individuals Living in Househol…" at bounding box center [793, 272] width 1075 height 87
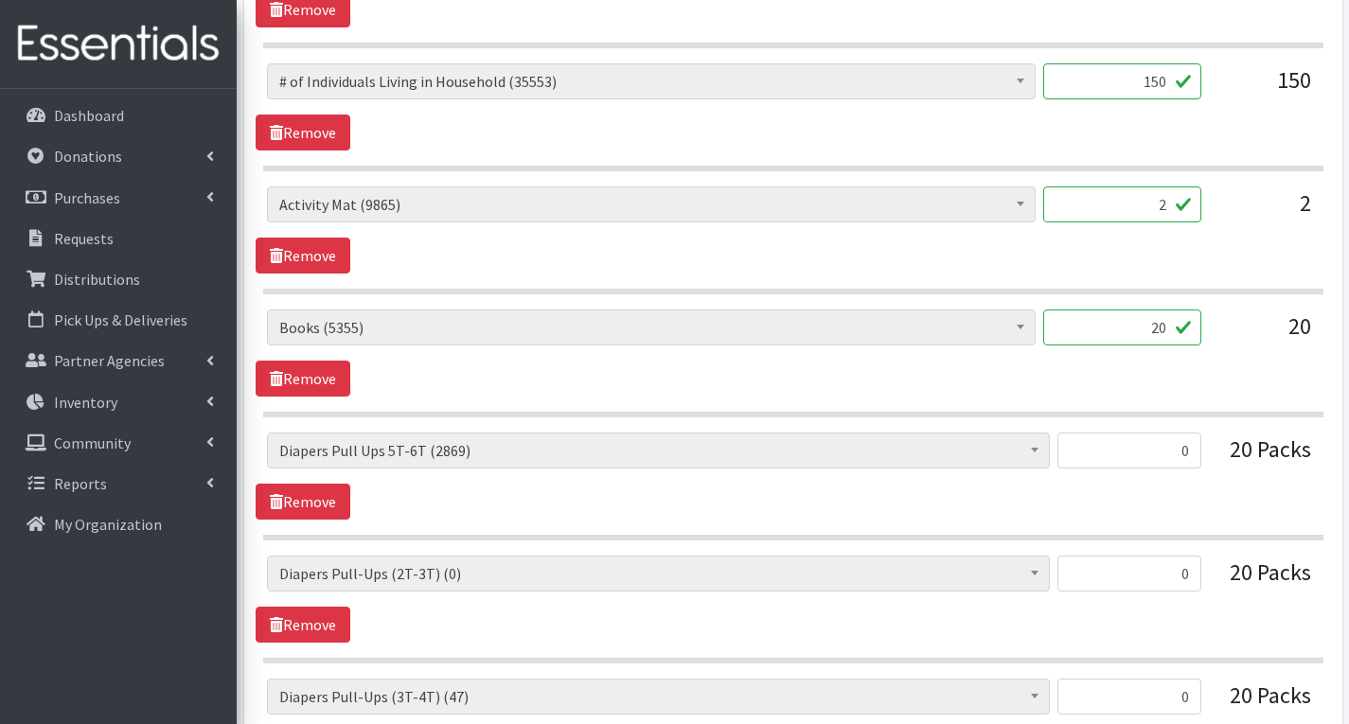
scroll to position [944, 0]
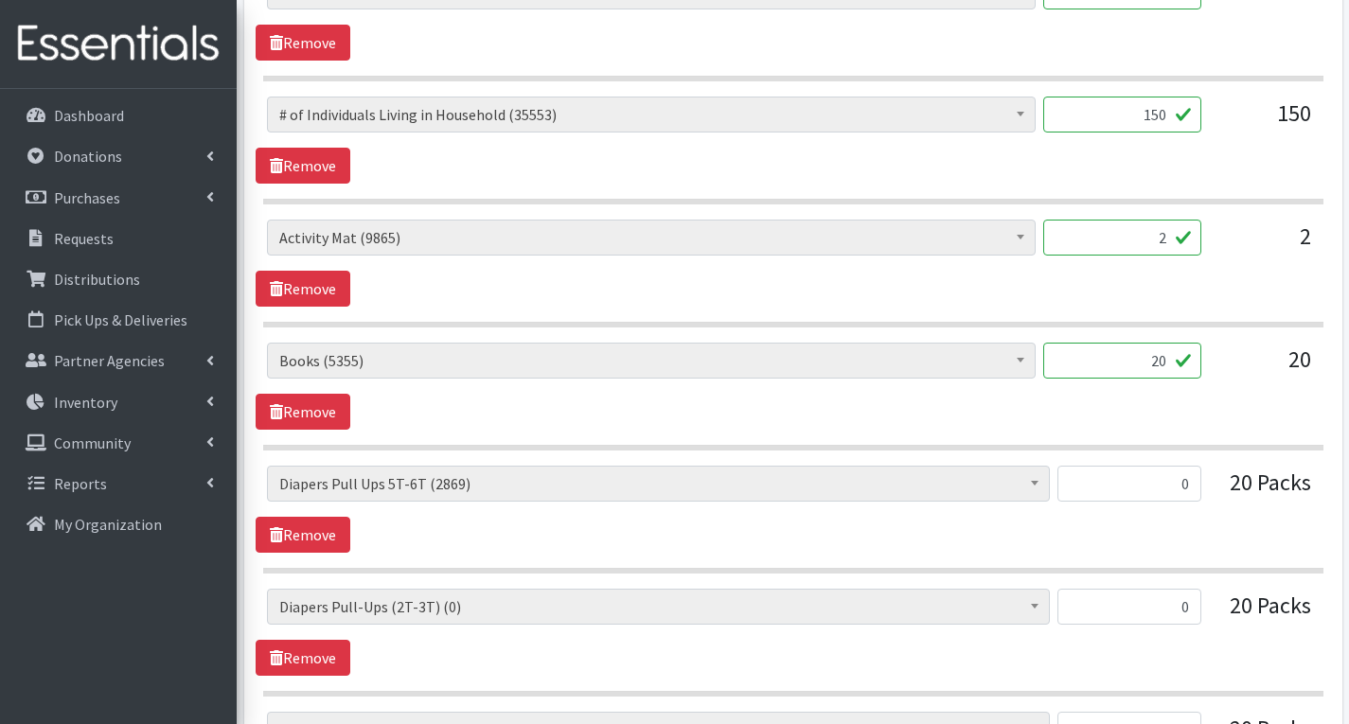
click at [1171, 240] on input "2" at bounding box center [1122, 238] width 158 height 36
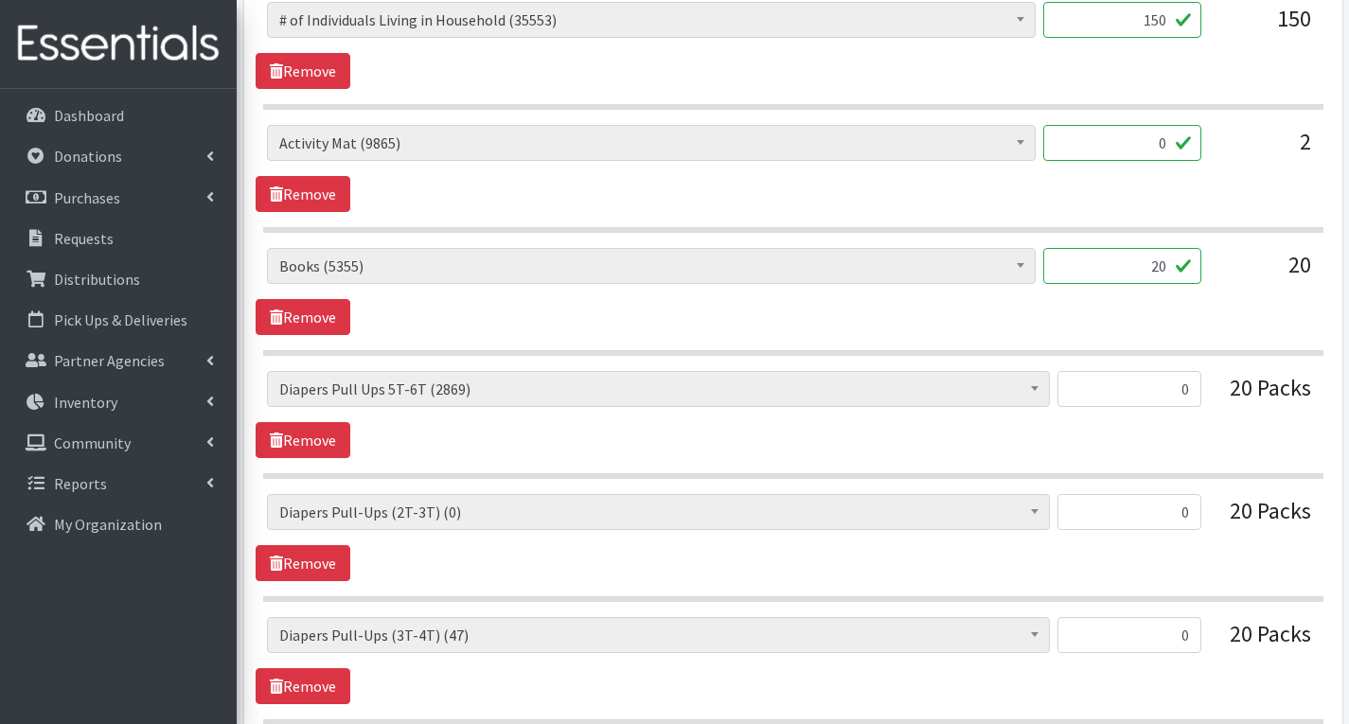
scroll to position [1133, 0]
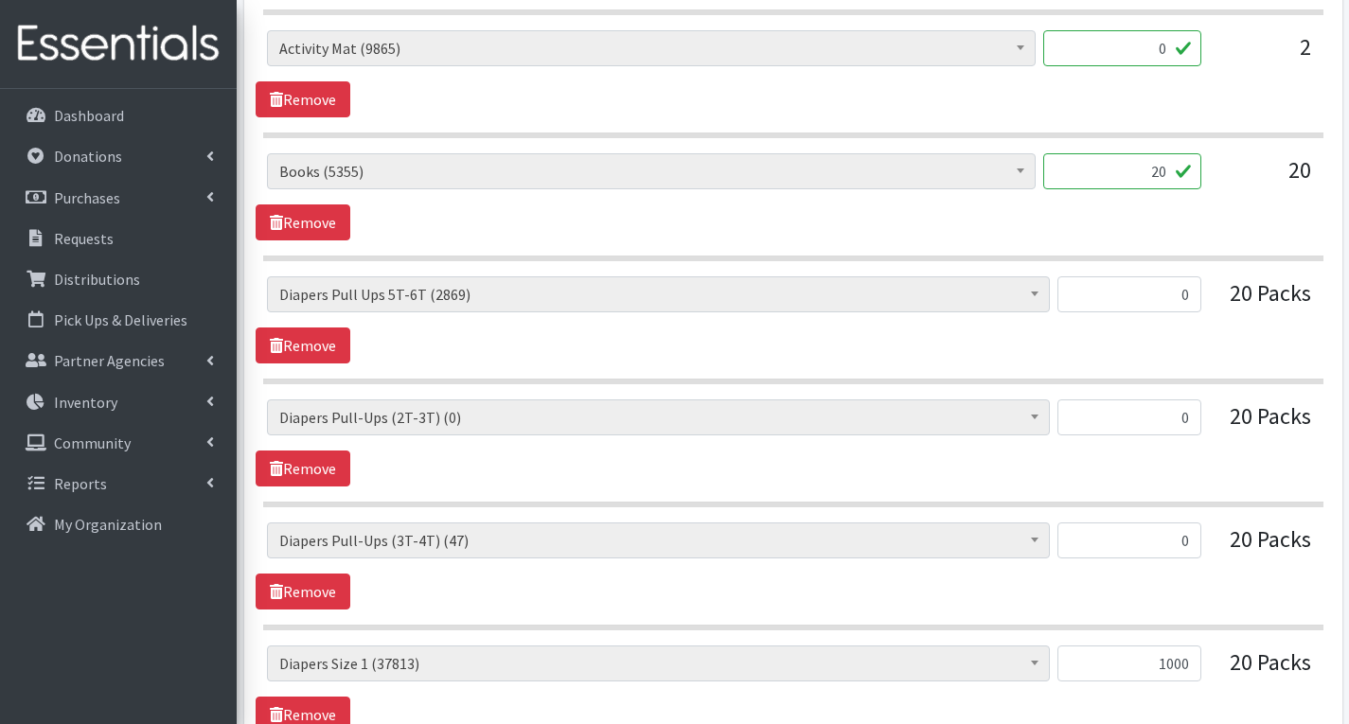
type input "0"
click at [1189, 421] on input "0" at bounding box center [1130, 418] width 144 height 36
type input "100"
click at [792, 356] on div "# of Children this order will serve (79073) # of Individuals Living in Househol…" at bounding box center [793, 319] width 1075 height 87
click at [328, 353] on link "Remove" at bounding box center [303, 346] width 95 height 36
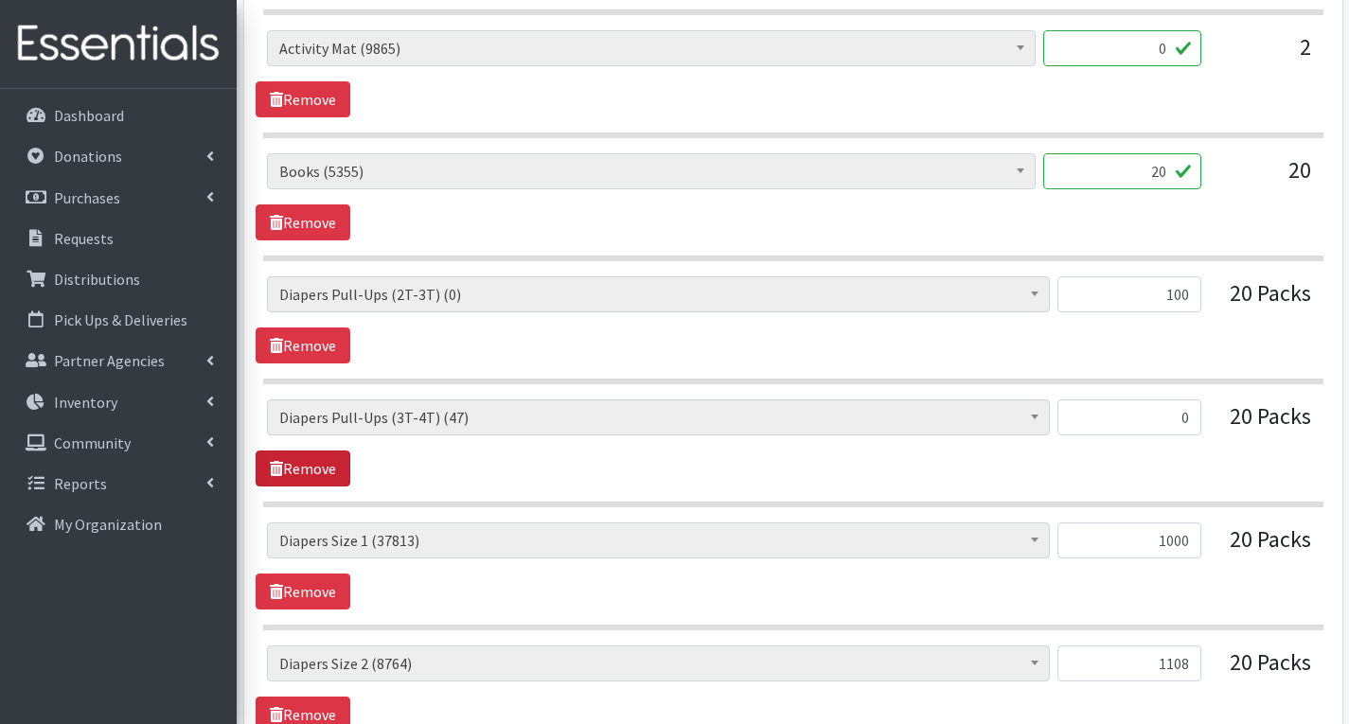
click at [324, 473] on link "Remove" at bounding box center [303, 469] width 95 height 36
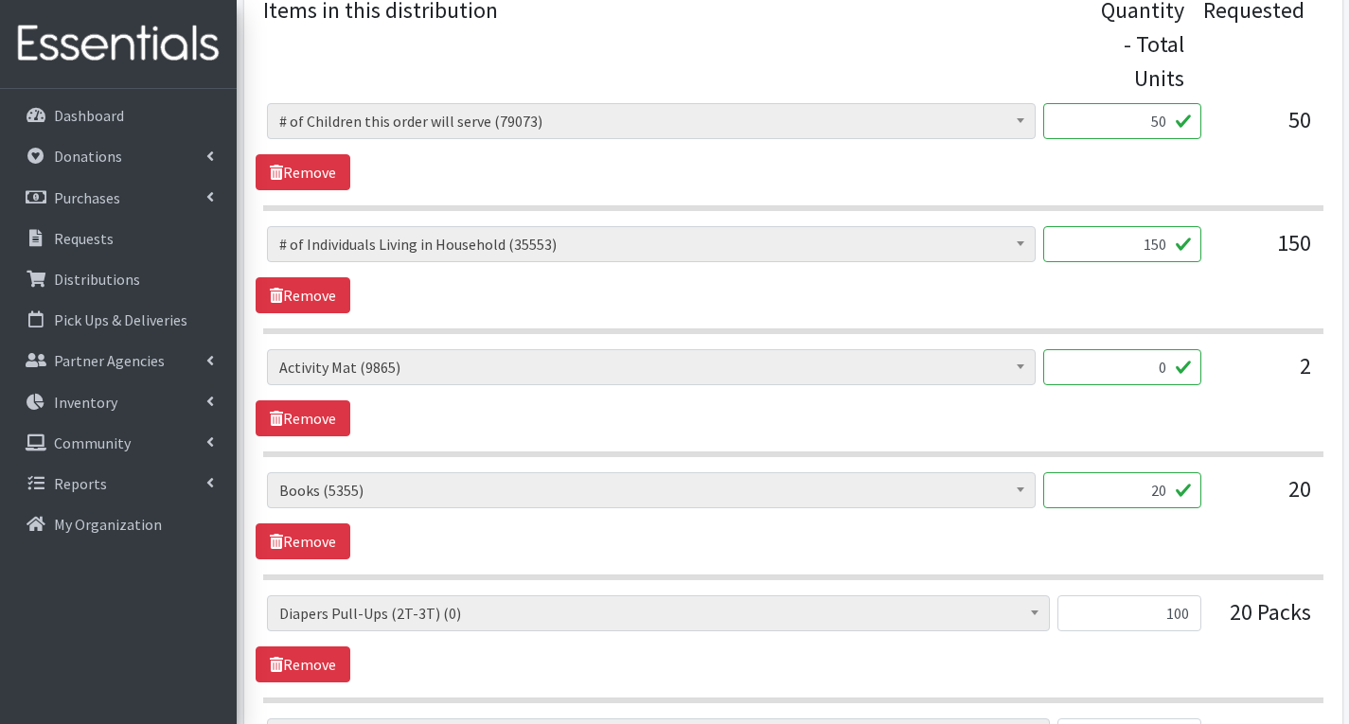
scroll to position [755, 0]
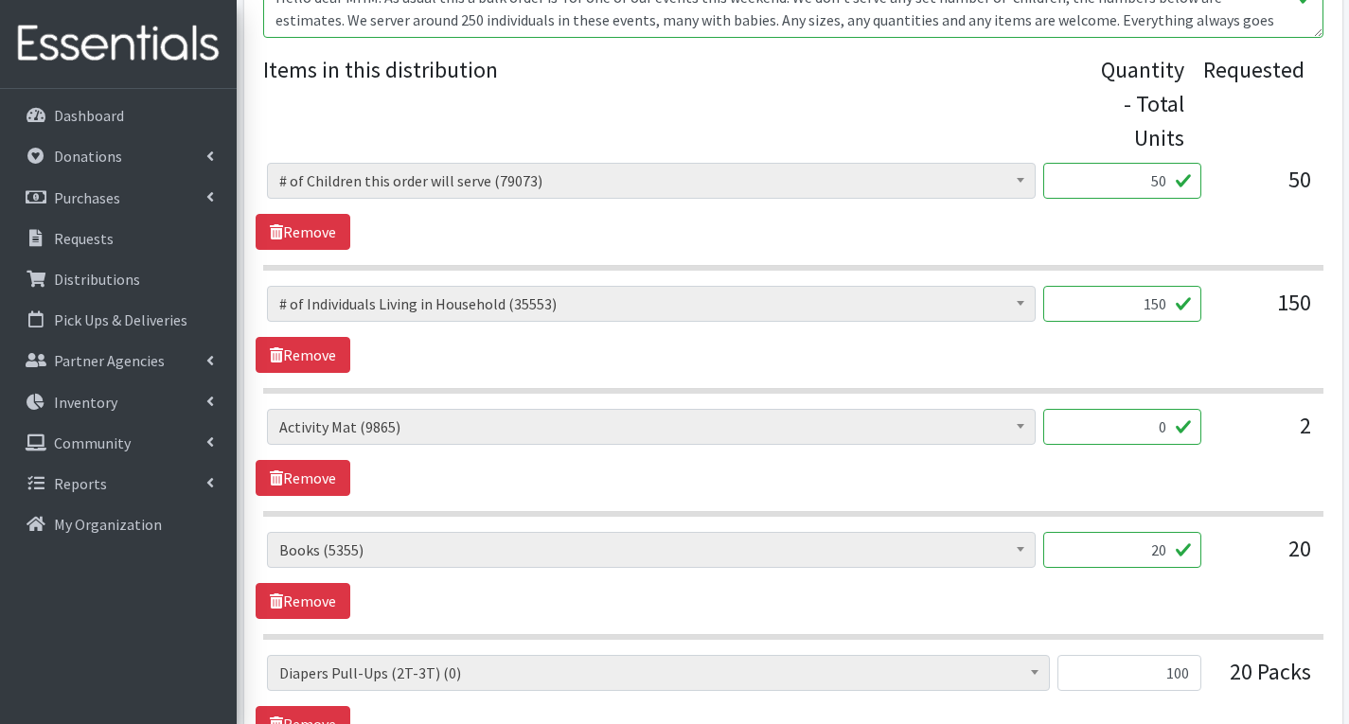
click at [1168, 432] on input "0" at bounding box center [1122, 427] width 158 height 36
type input "1"
click at [1232, 473] on div "# of Children this order will serve (79073) # of Individuals Living in Househol…" at bounding box center [793, 452] width 1075 height 87
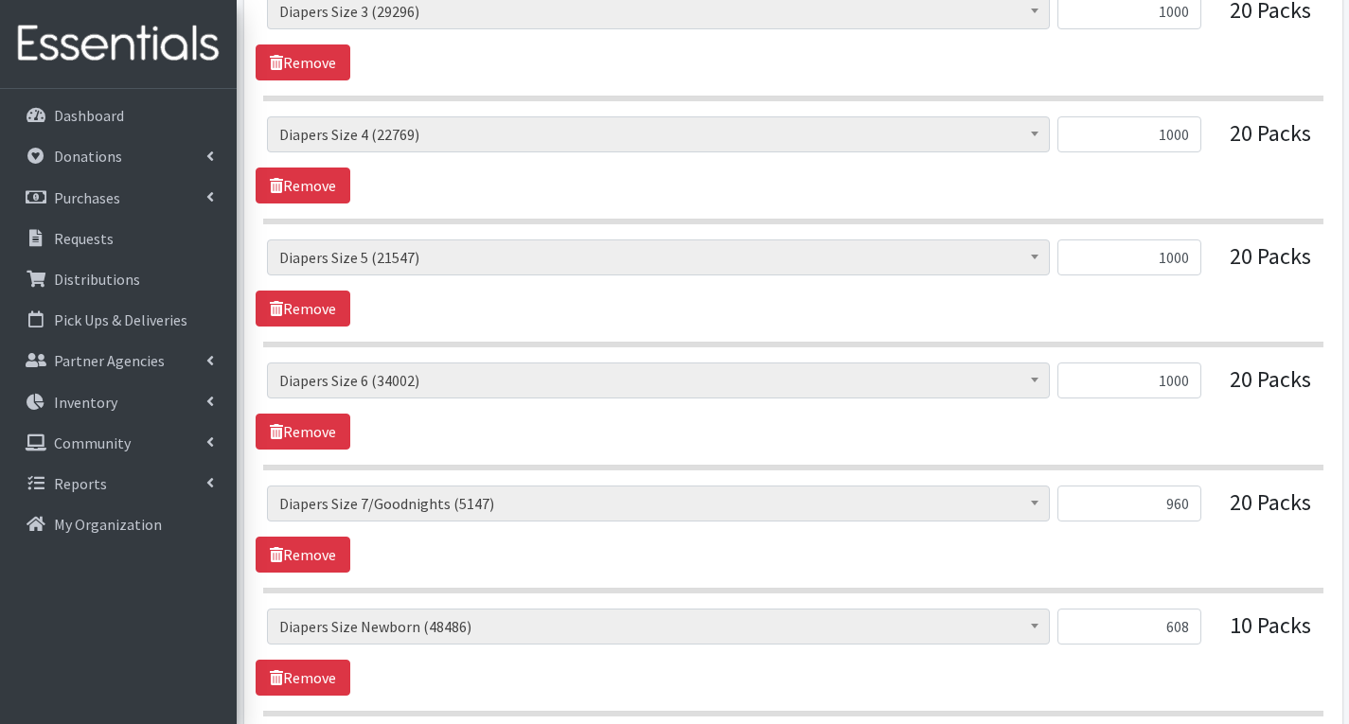
scroll to position [2024, 0]
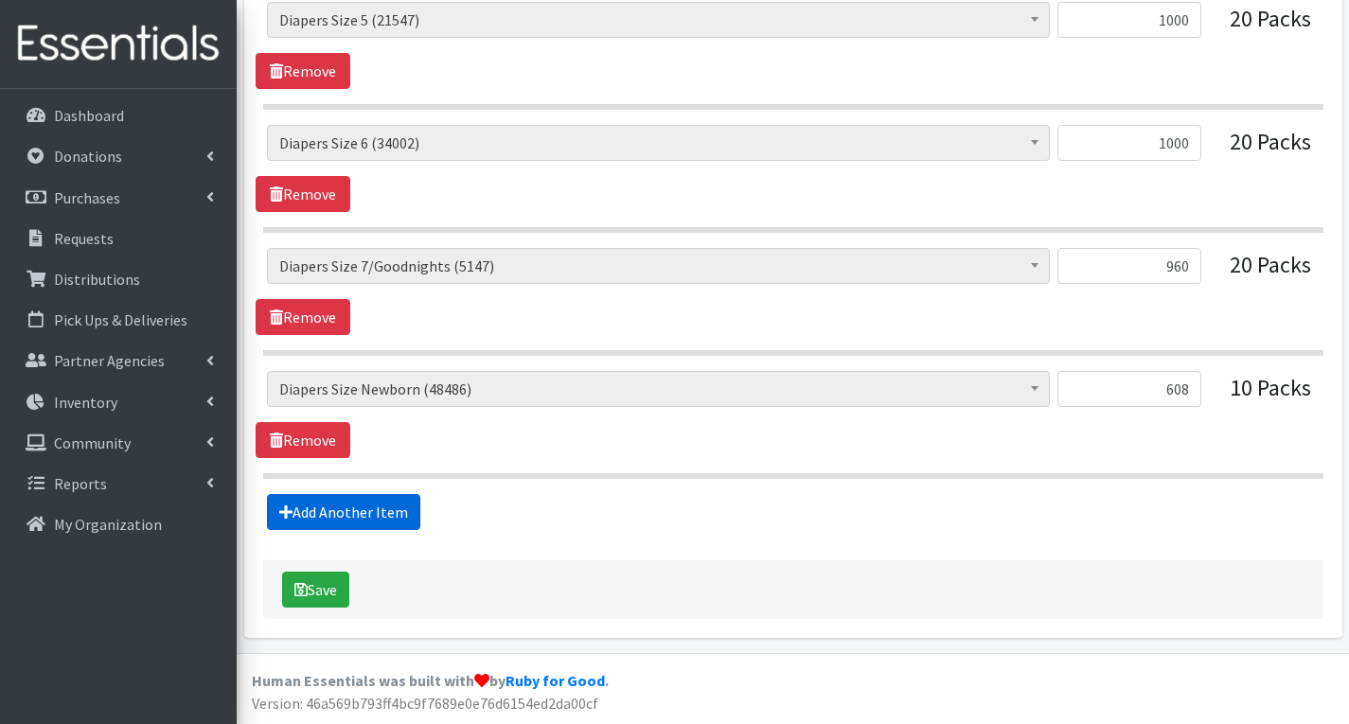
click at [384, 511] on link "Add Another Item" at bounding box center [343, 512] width 153 height 36
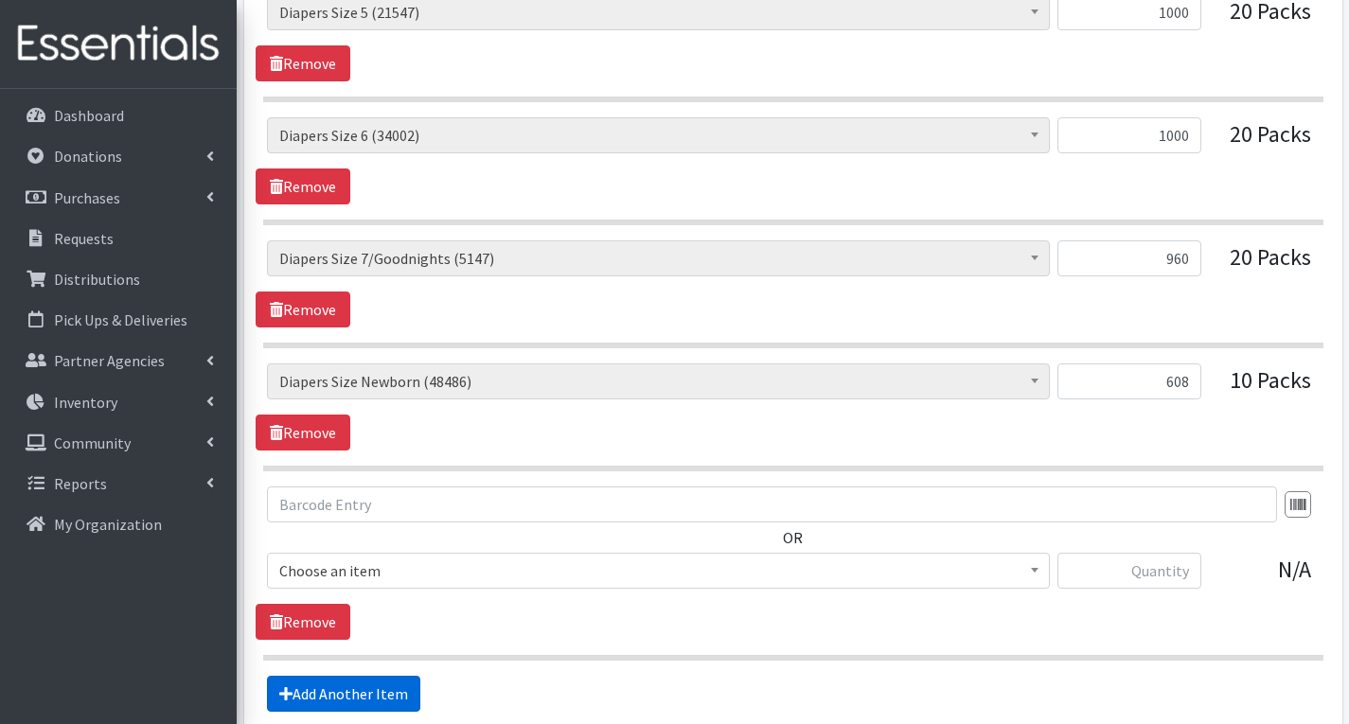
scroll to position [2213, 0]
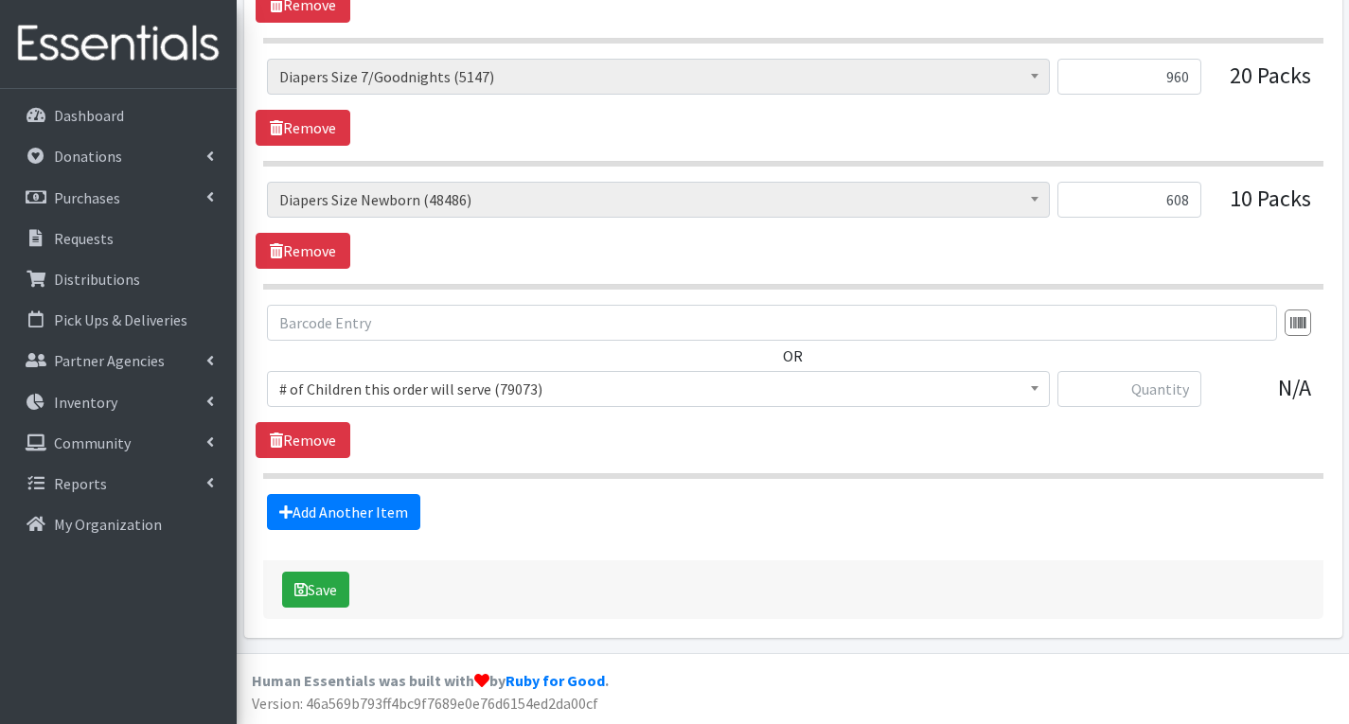
click at [762, 382] on span "# of Children this order will serve (79073)" at bounding box center [658, 389] width 758 height 27
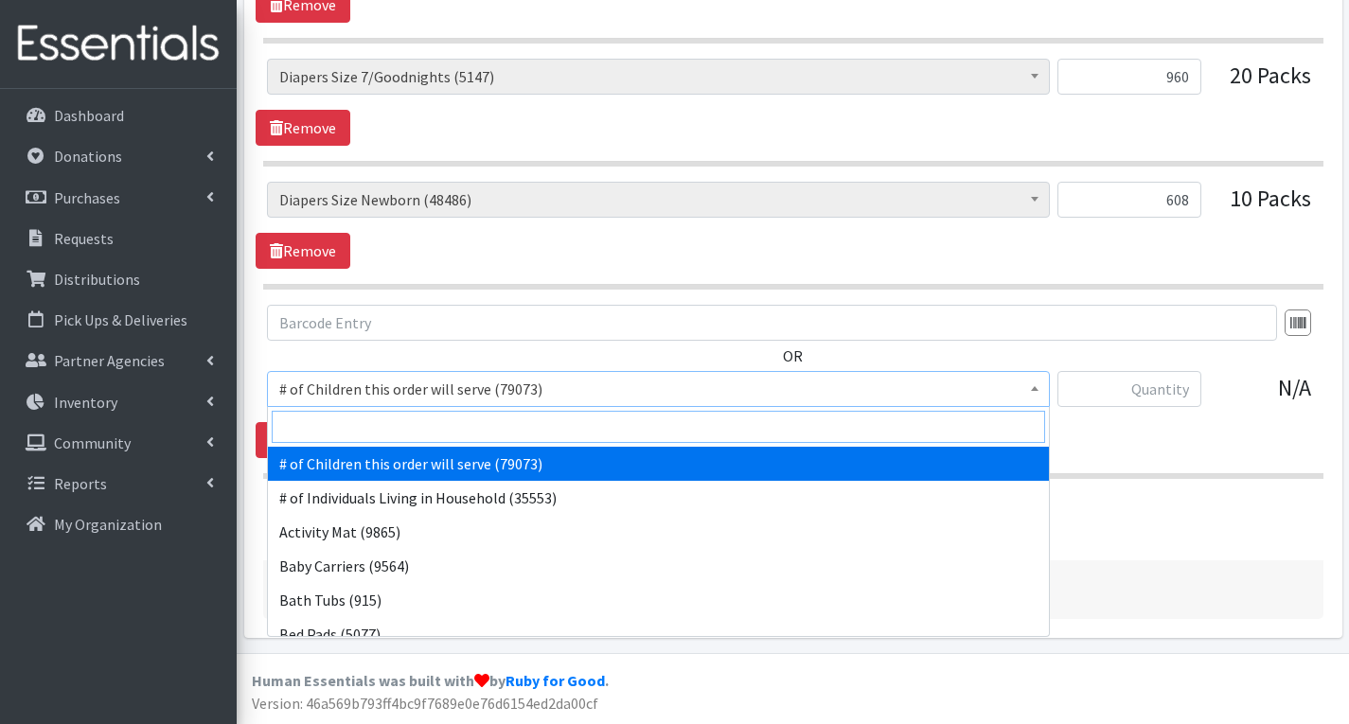
click at [579, 424] on input "search" at bounding box center [659, 427] width 774 height 32
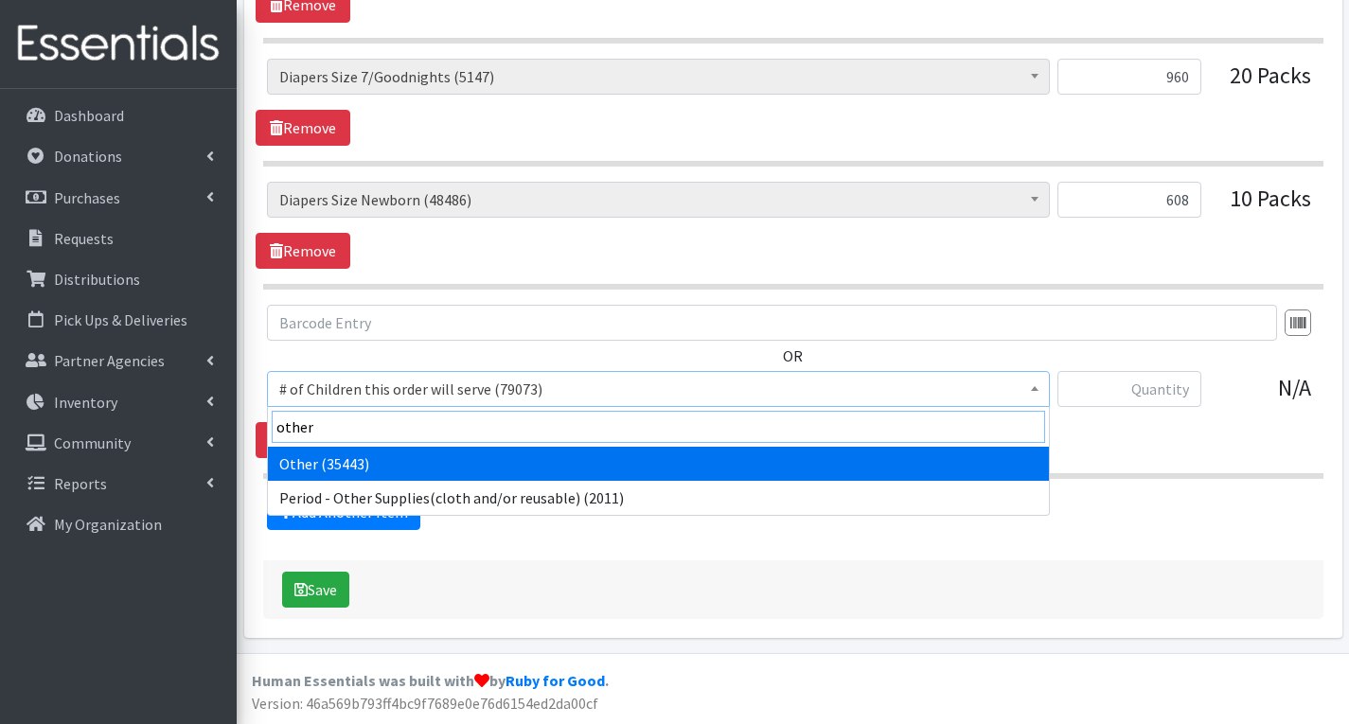
type input "other"
select select "316"
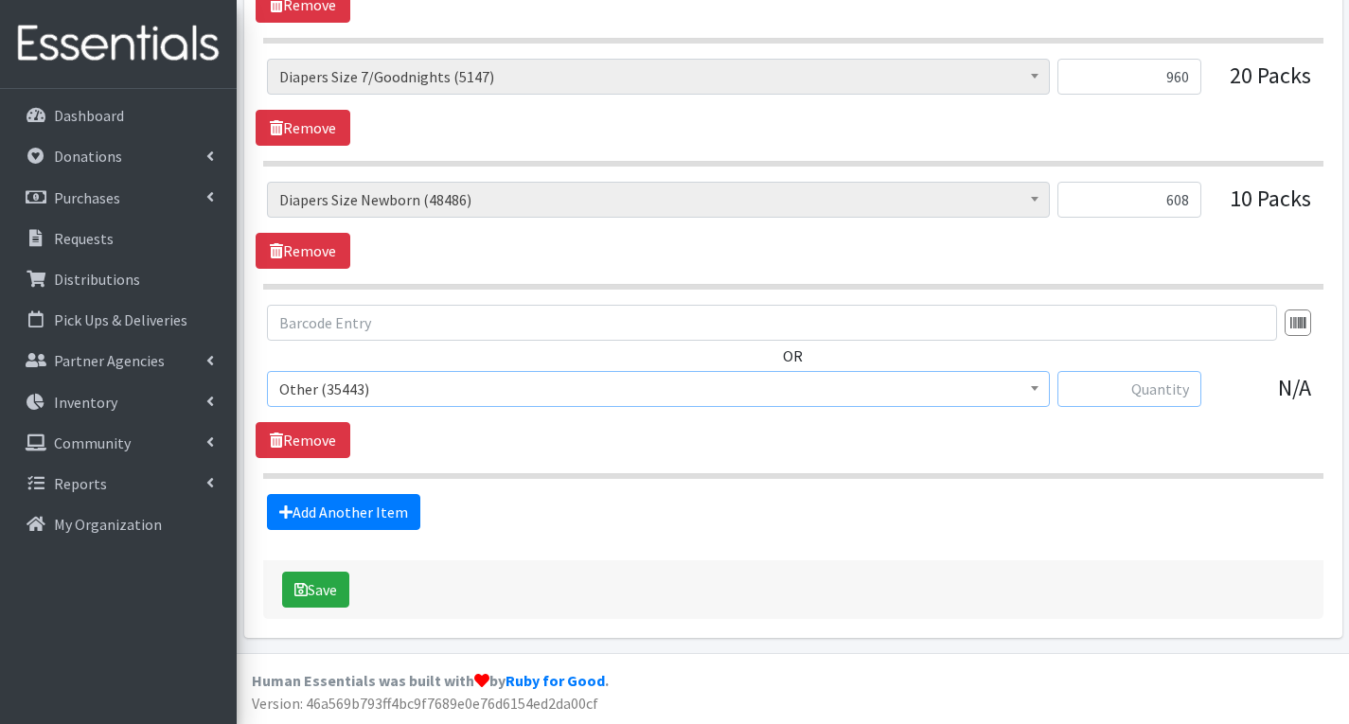
click at [1094, 383] on input "text" at bounding box center [1130, 389] width 144 height 36
click at [1190, 401] on input "text" at bounding box center [1130, 389] width 144 height 36
type input "20"
click at [391, 518] on link "Add Another Item" at bounding box center [343, 512] width 153 height 36
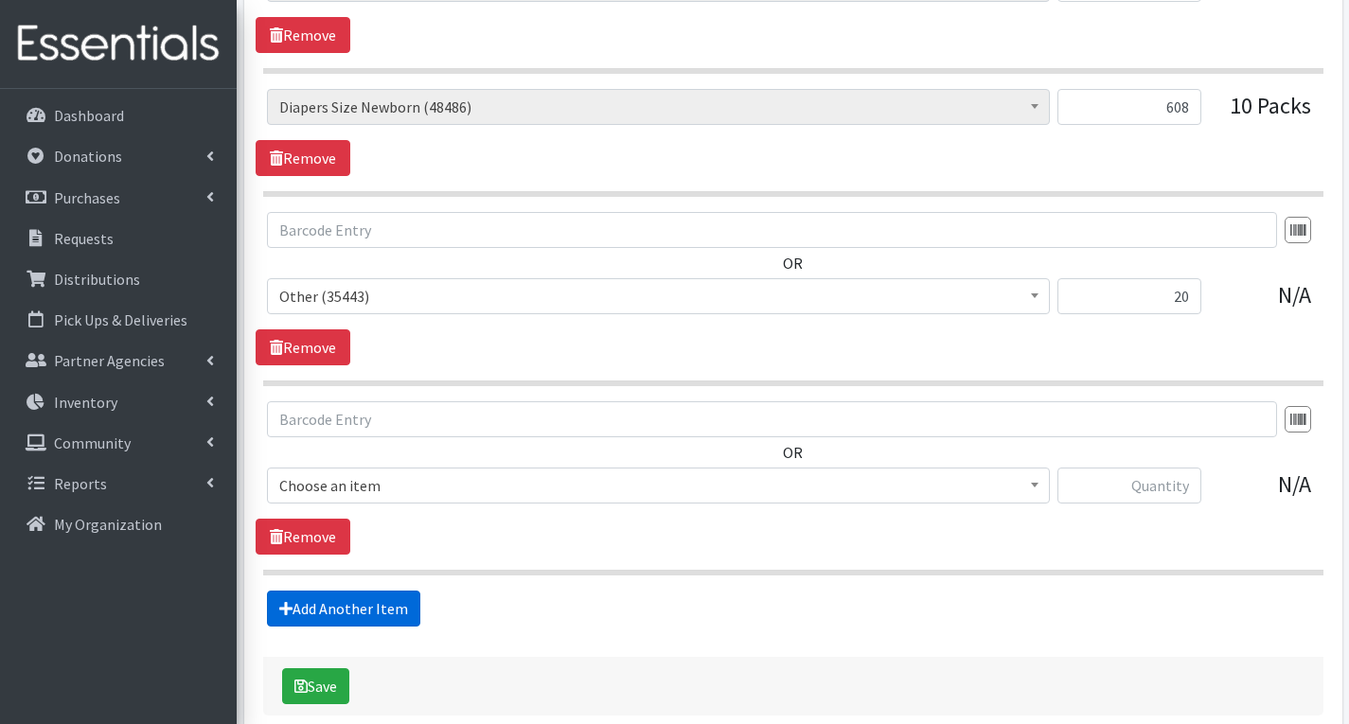
scroll to position [2402, 0]
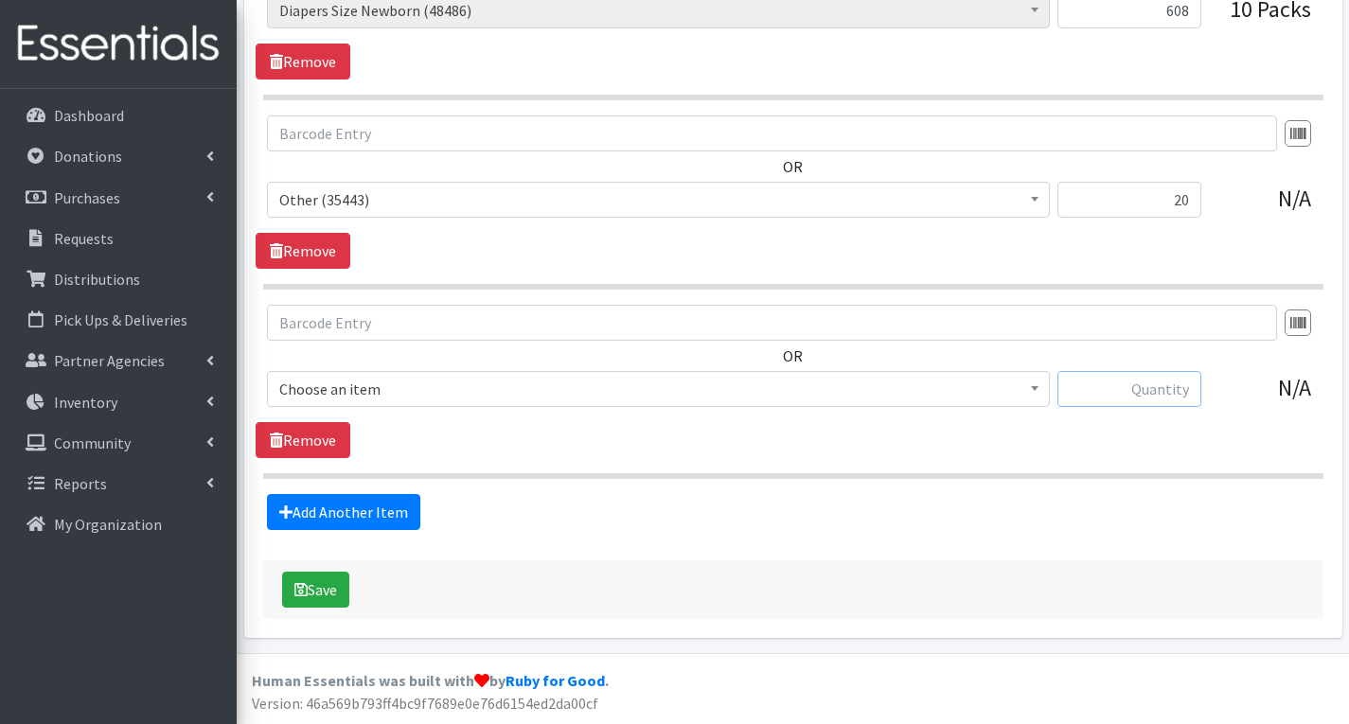
click at [1169, 394] on input "text" at bounding box center [1130, 389] width 144 height 36
type input "10"
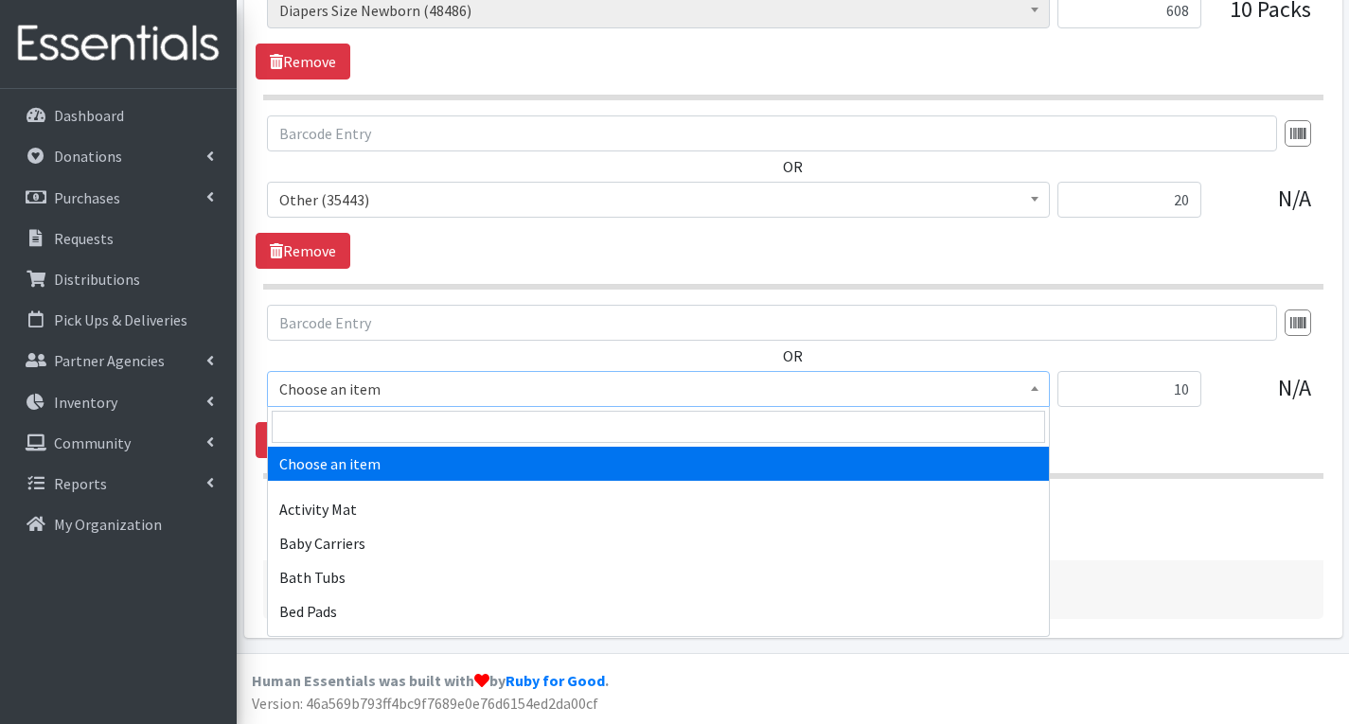
click at [911, 383] on span "Choose an item" at bounding box center [658, 389] width 758 height 27
click at [735, 437] on input "search" at bounding box center [659, 427] width 774 height 32
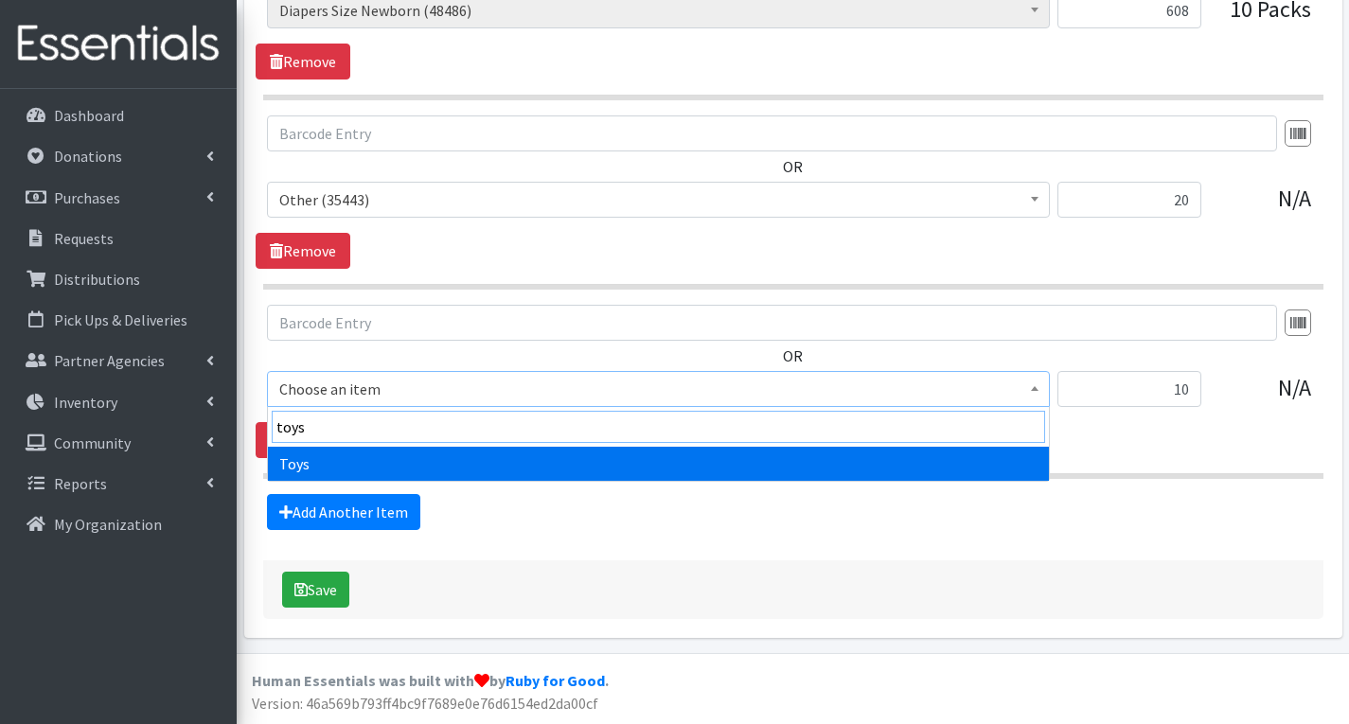
type input "toys"
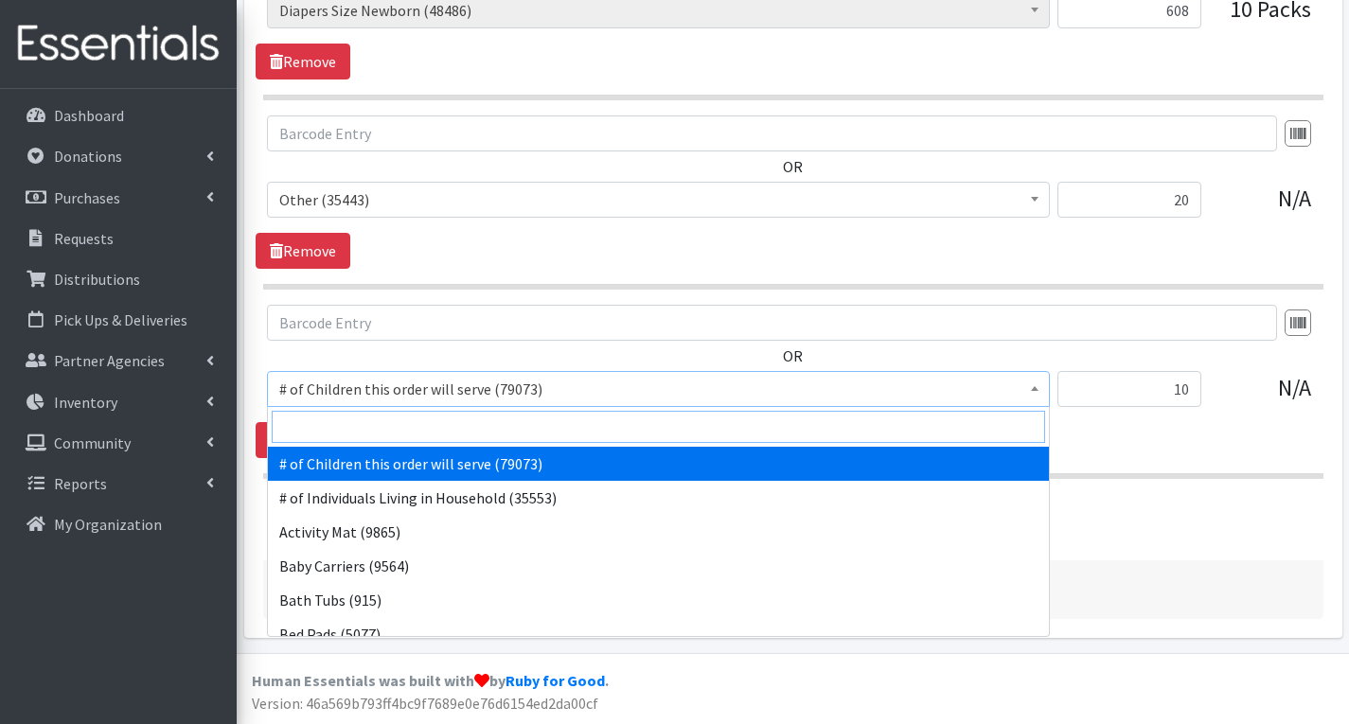
click at [562, 428] on input "search" at bounding box center [659, 427] width 774 height 32
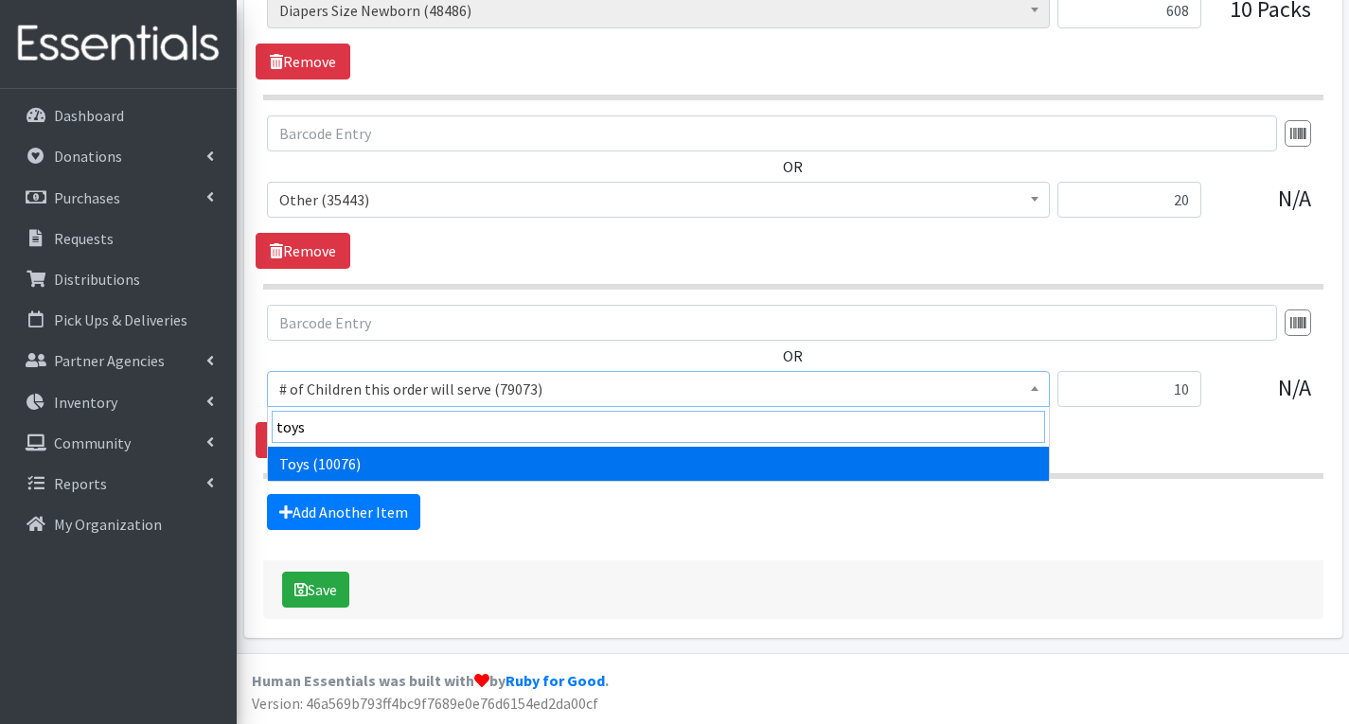
type input "toys"
select select "6264"
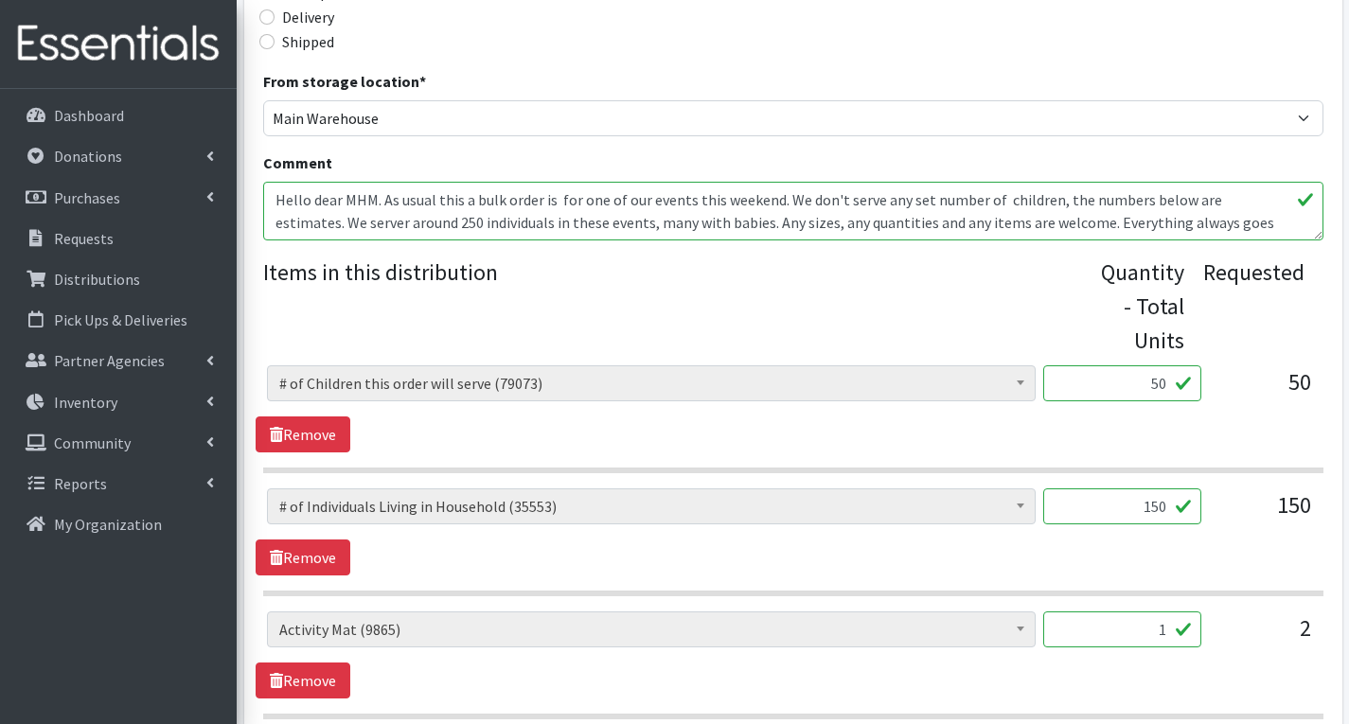
scroll to position [508, 0]
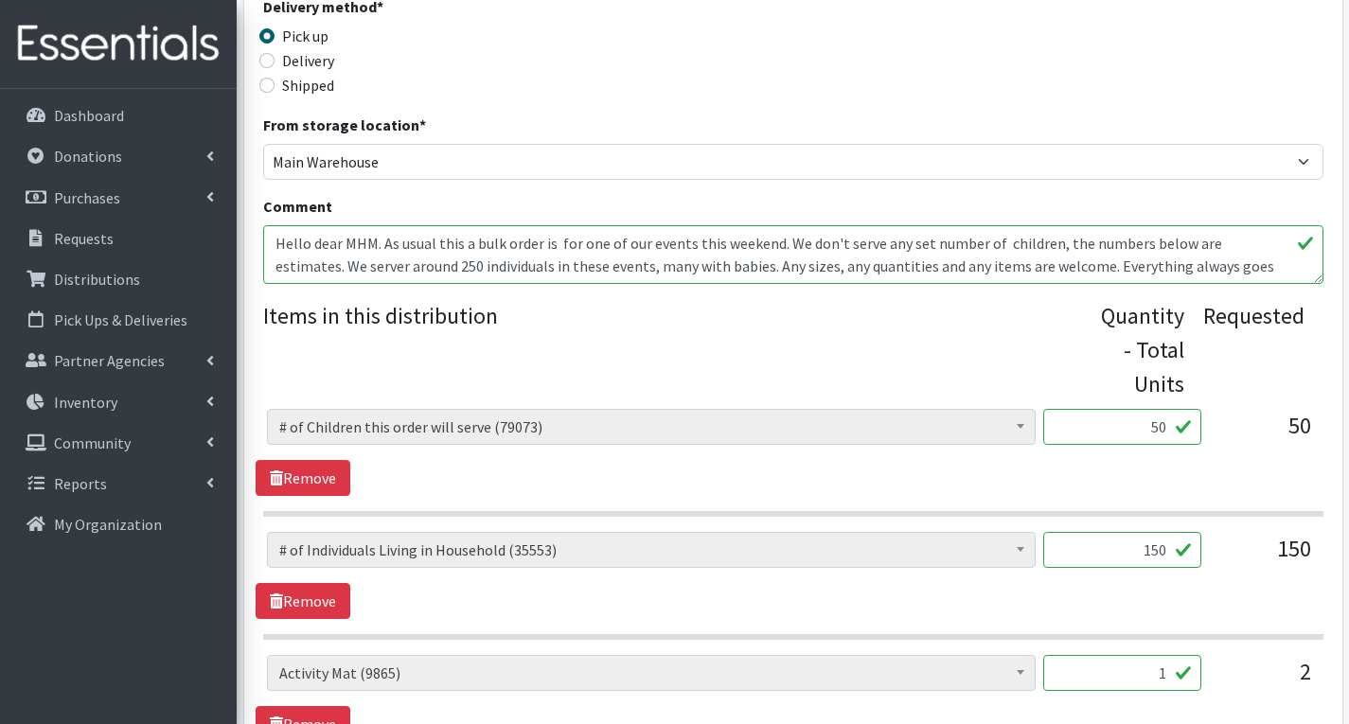
click at [1293, 267] on textarea "Hello dear MHM. As usual this a bulk order is for one of our events this weeken…" at bounding box center [793, 254] width 1061 height 59
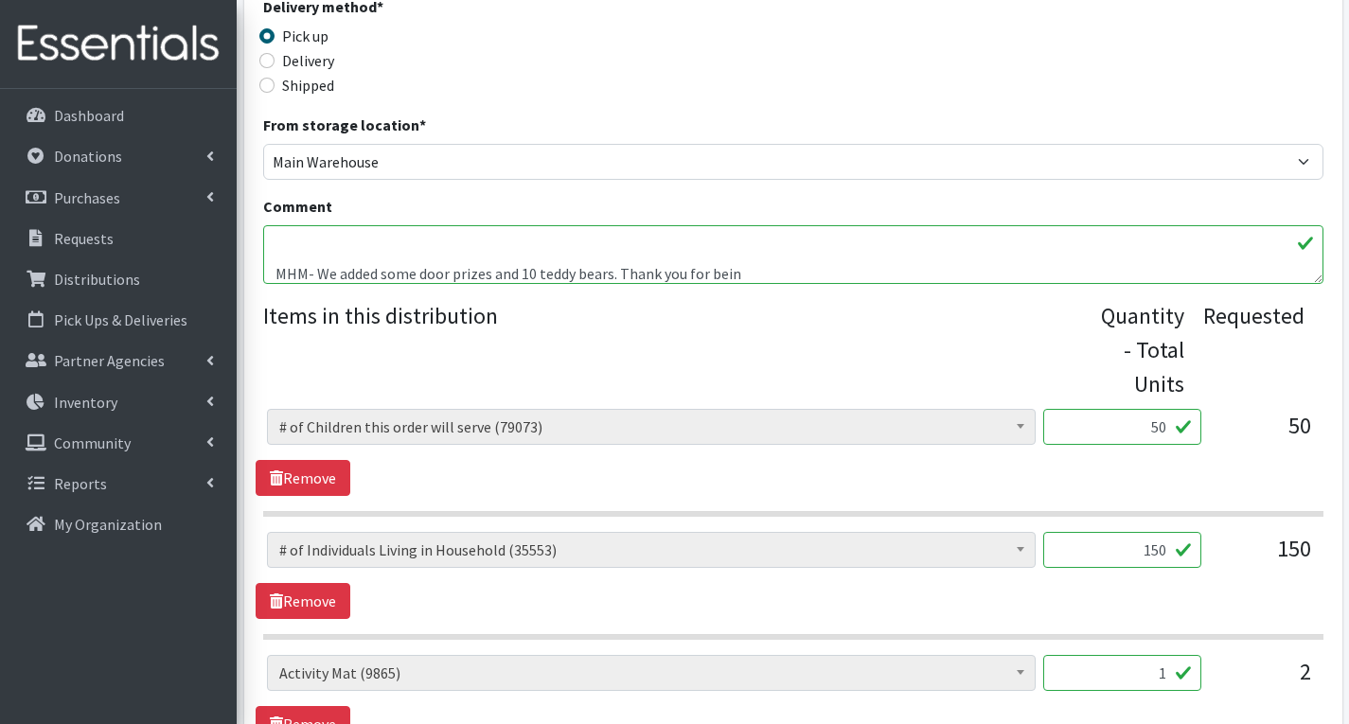
click at [490, 278] on textarea "Hello dear MHM. As usual this a bulk order is for one of our events this weeken…" at bounding box center [793, 254] width 1061 height 59
click at [829, 276] on textarea "Hello dear MHM. As usual this a bulk order is for one of our events this weeken…" at bounding box center [793, 254] width 1061 height 59
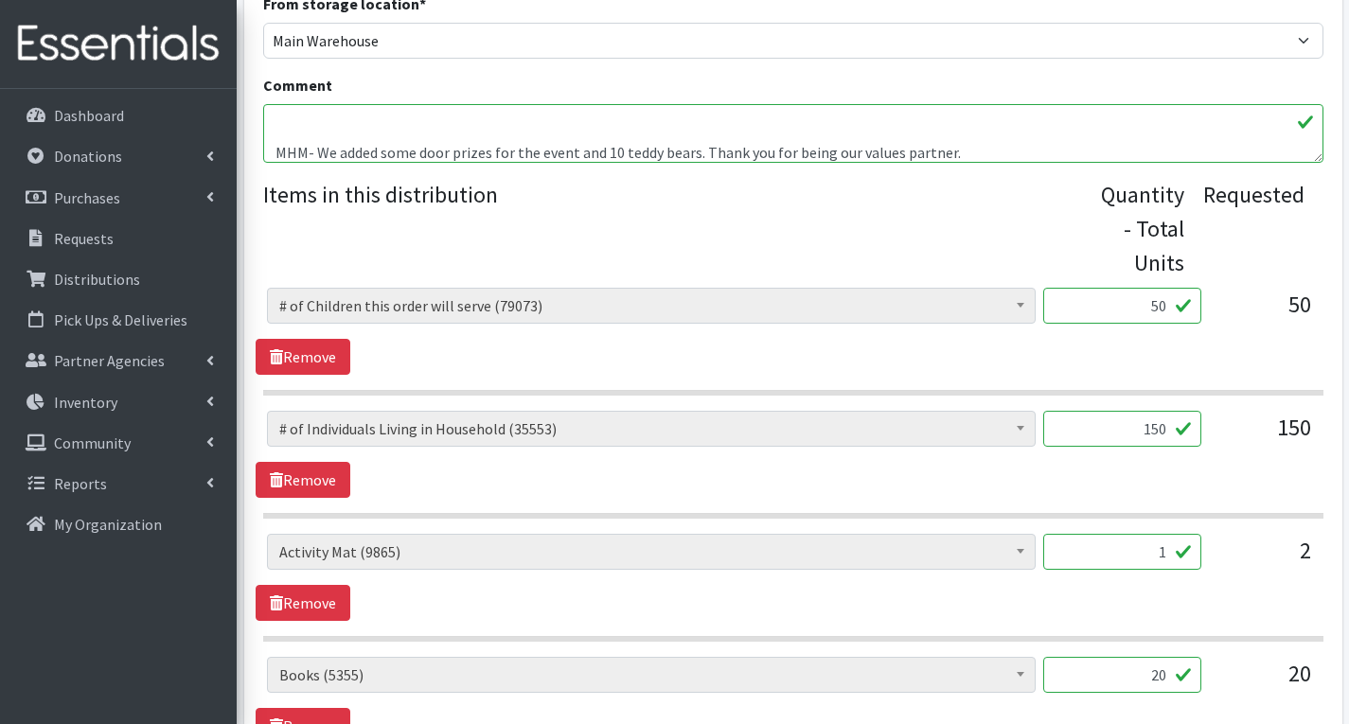
scroll to position [603, 0]
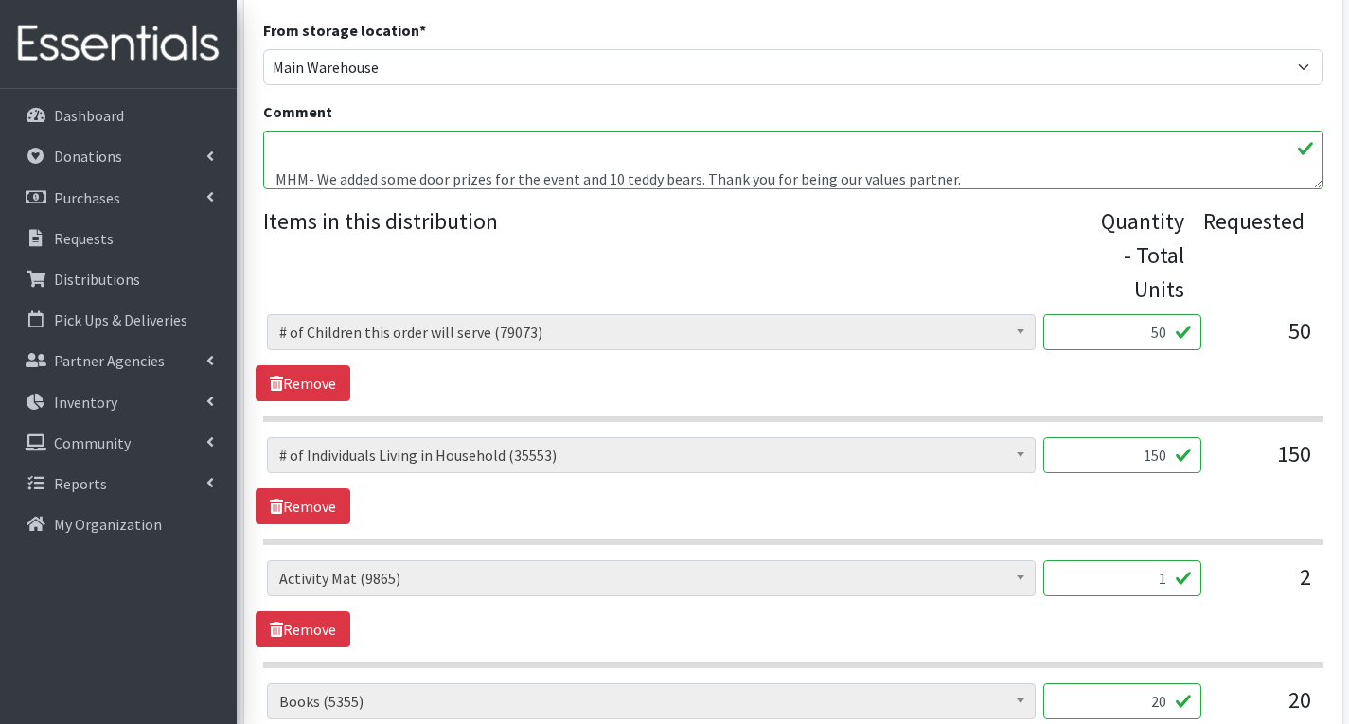
click at [312, 181] on textarea "Hello dear MHM. As usual this a bulk order is for one of our events this weeken…" at bounding box center [793, 160] width 1061 height 59
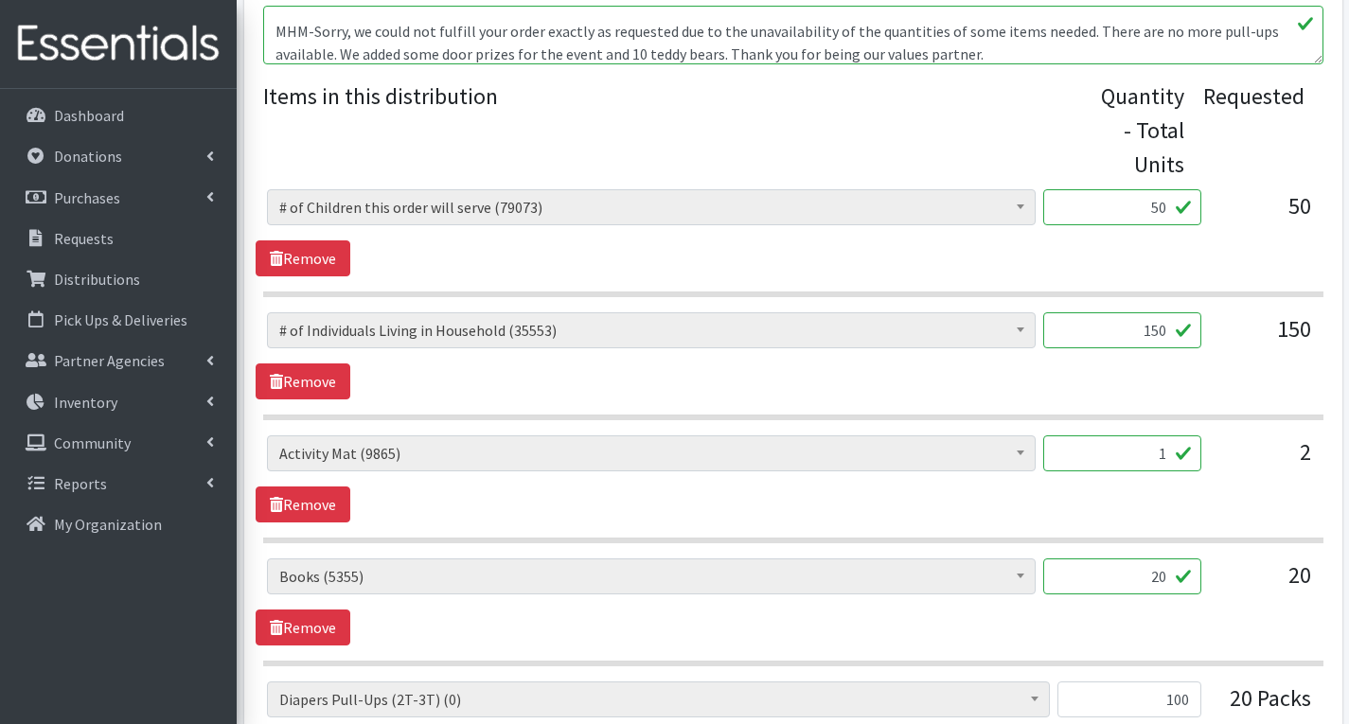
scroll to position [508, 0]
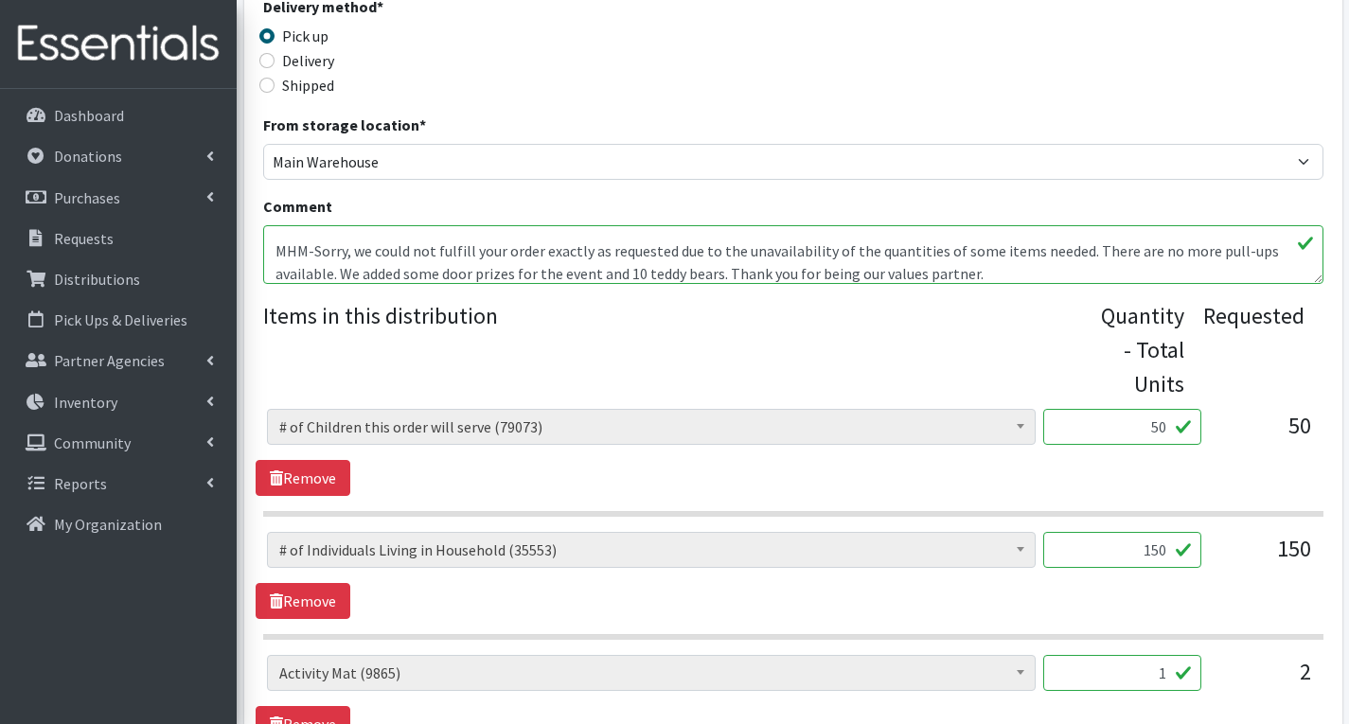
click at [1201, 256] on textarea "Hello dear MHM. As usual this a bulk order is for one of our events this weeken…" at bounding box center [793, 254] width 1061 height 59
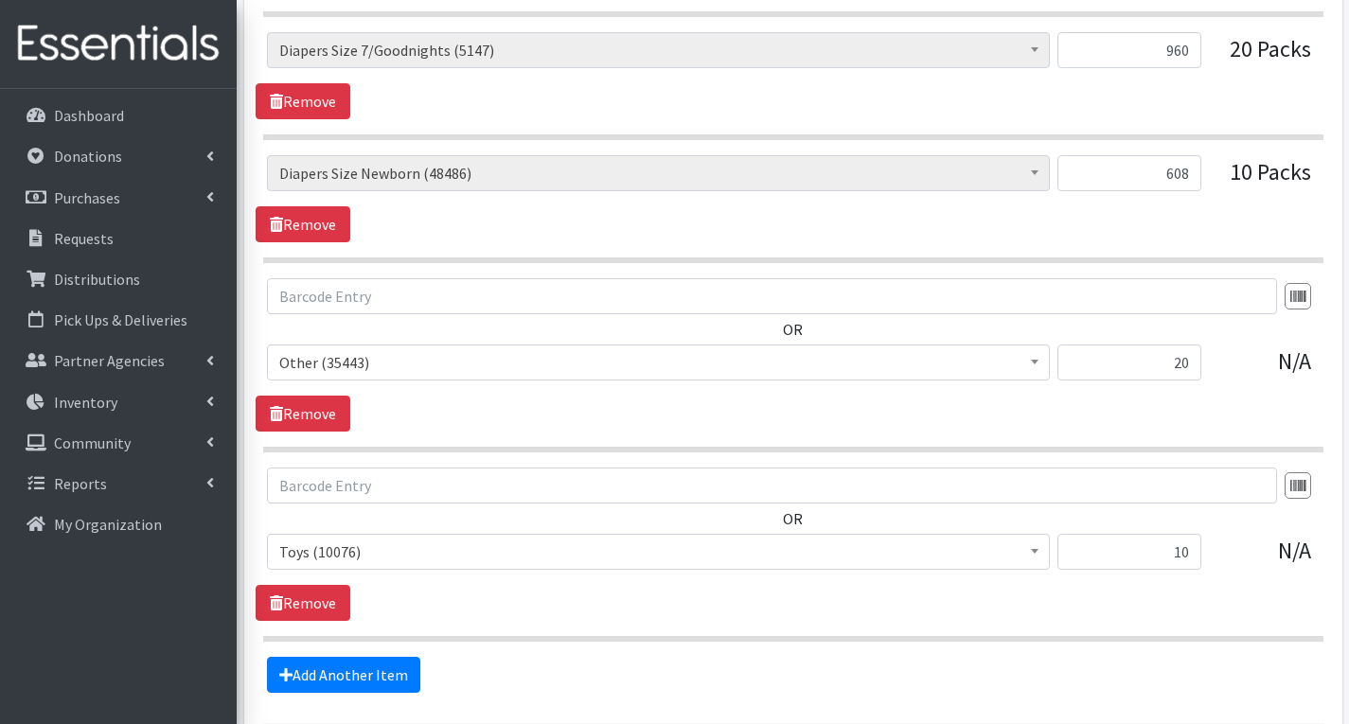
scroll to position [2402, 0]
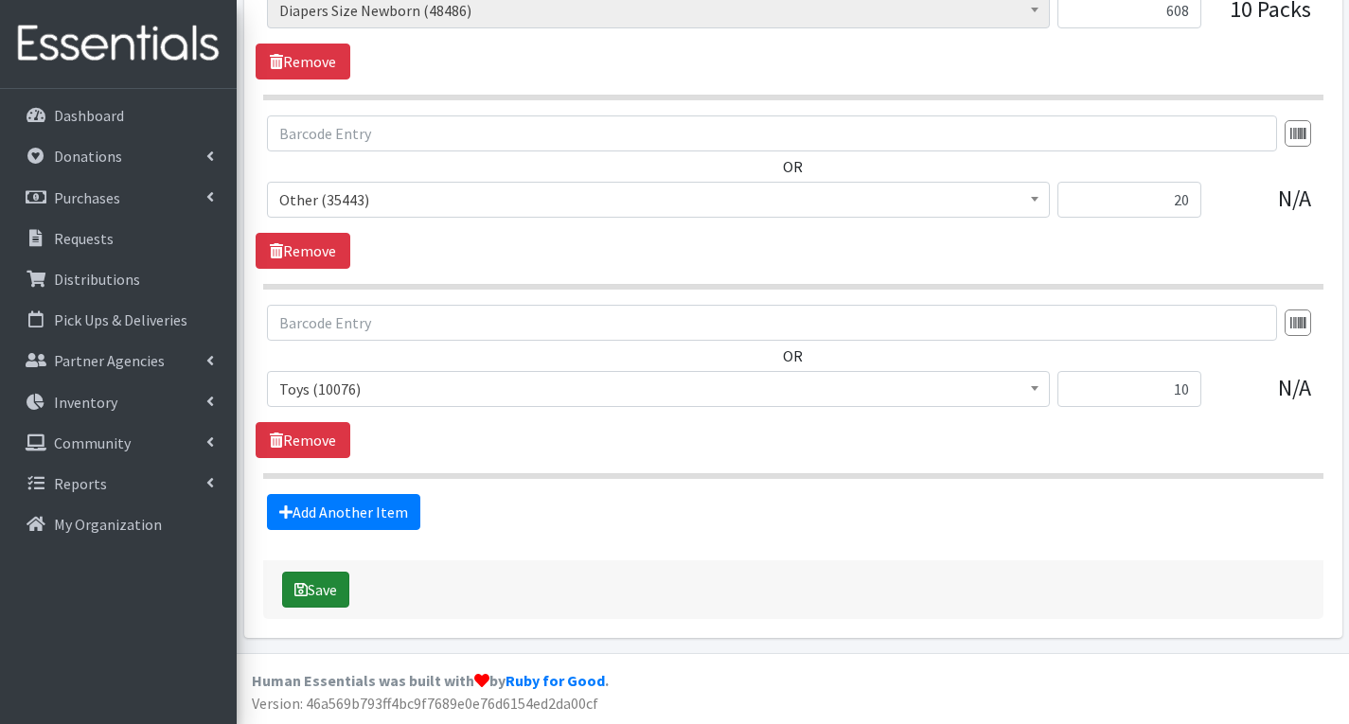
type textarea "Hello dear MHM. As usual this a bulk order is for one of our events this weeken…"
click at [332, 590] on button "Save" at bounding box center [315, 590] width 67 height 36
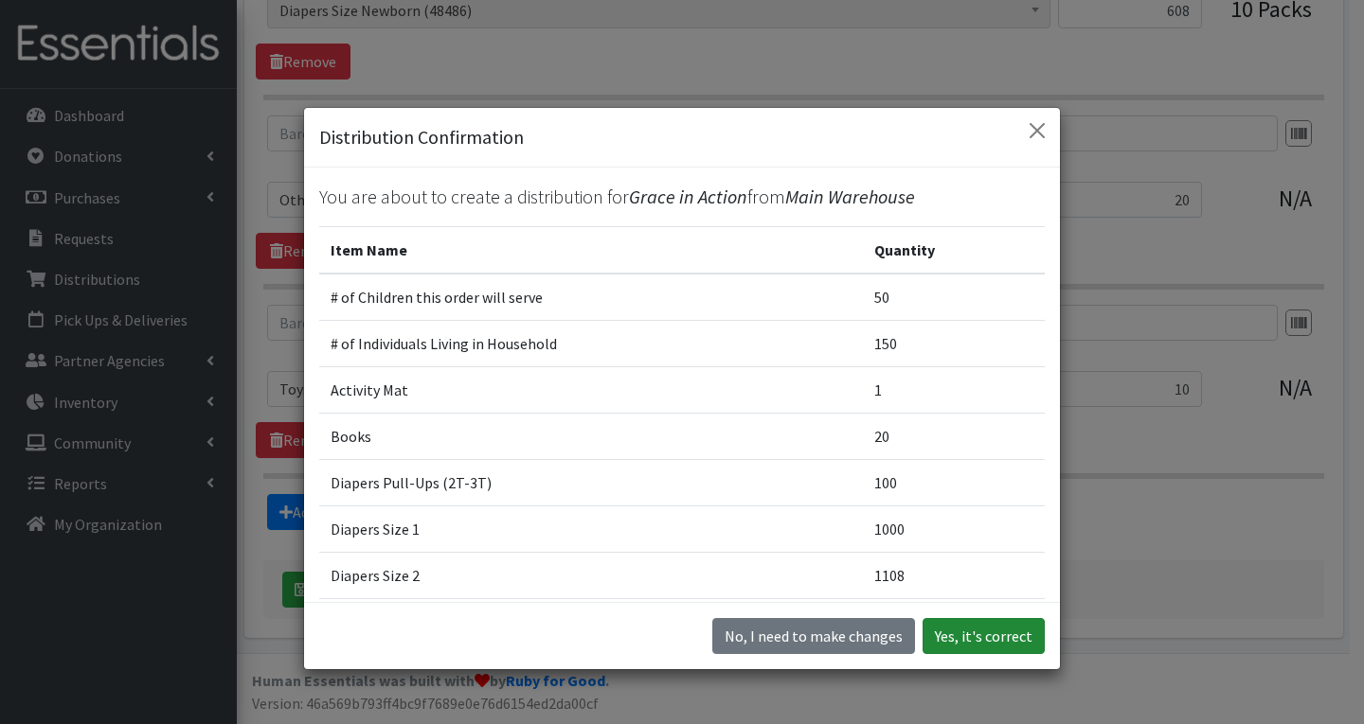
click at [965, 628] on button "Yes, it's correct" at bounding box center [983, 636] width 122 height 36
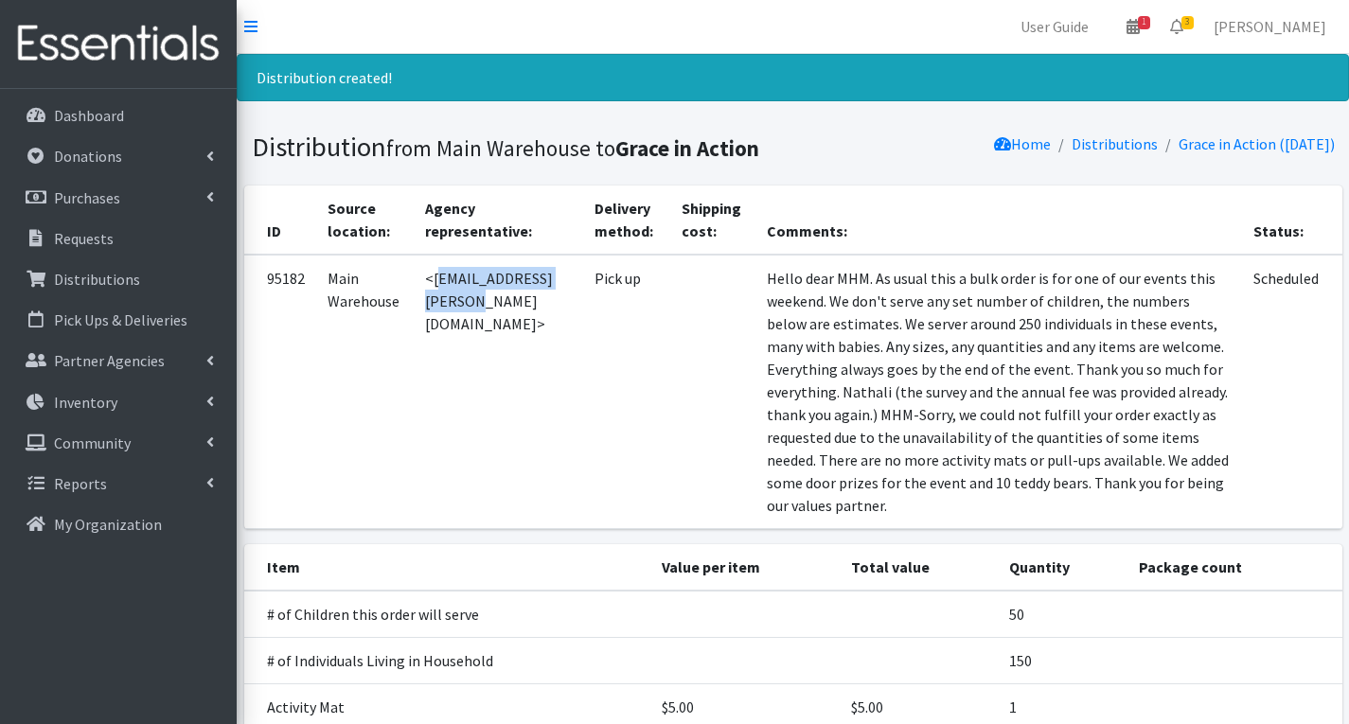
drag, startPoint x: 431, startPoint y: 280, endPoint x: 571, endPoint y: 293, distance: 140.7
click at [571, 293] on td "<[EMAIL_ADDRESS][PERSON_NAME][DOMAIN_NAME]>" at bounding box center [498, 392] width 169 height 275
copy td "[EMAIL_ADDRESS][PERSON_NAME][DOMAIN_NAME]"
click at [847, 279] on td "Hello dear MHM. As usual this a bulk order is for one of our events this weeken…" at bounding box center [1000, 392] width 488 height 275
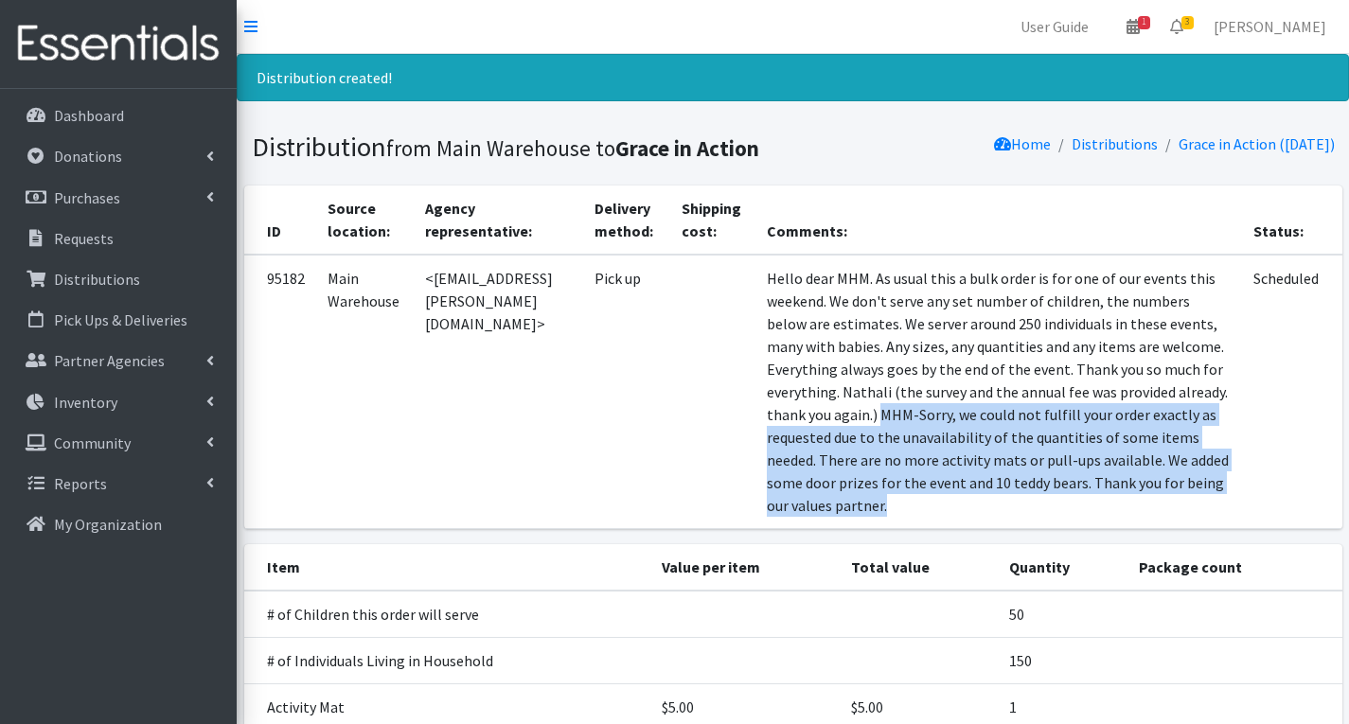
drag, startPoint x: 943, startPoint y: 416, endPoint x: 1119, endPoint y: 505, distance: 197.3
click at [1119, 505] on td "Hello dear MHM. As usual this a bulk order is for one of our events this weeken…" at bounding box center [1000, 392] width 488 height 275
copy td "MHM-Sorry, we could not fulfill your order exactly as requested due to the unav…"
